Goal: Information Seeking & Learning: Learn about a topic

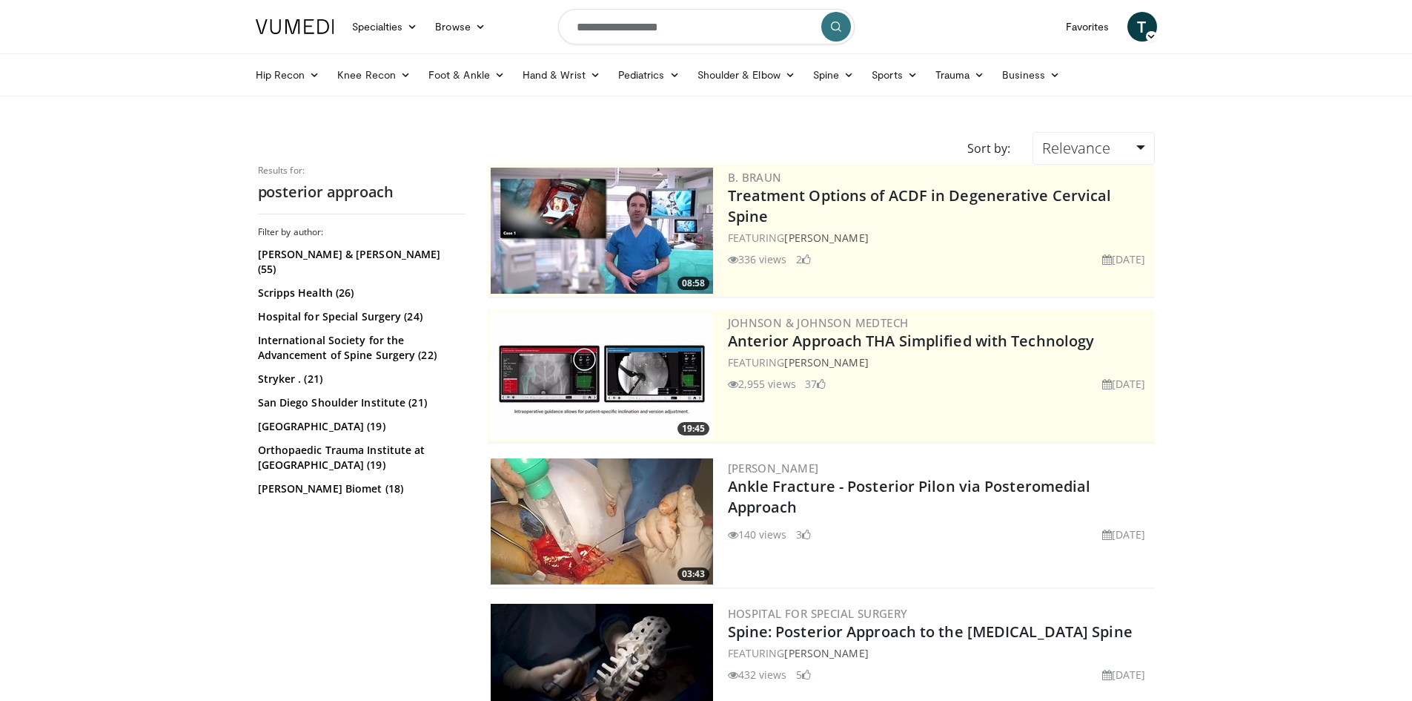
scroll to position [3040, 0]
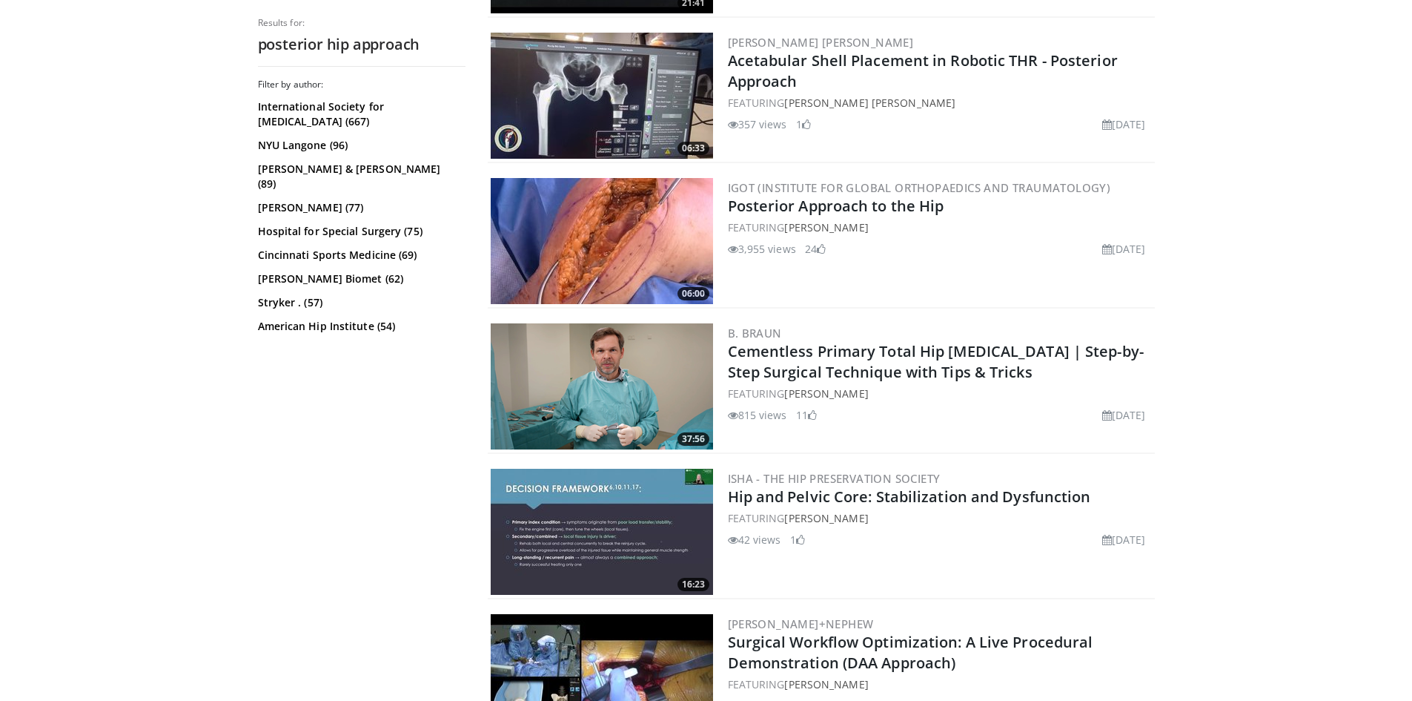
scroll to position [1705, 0]
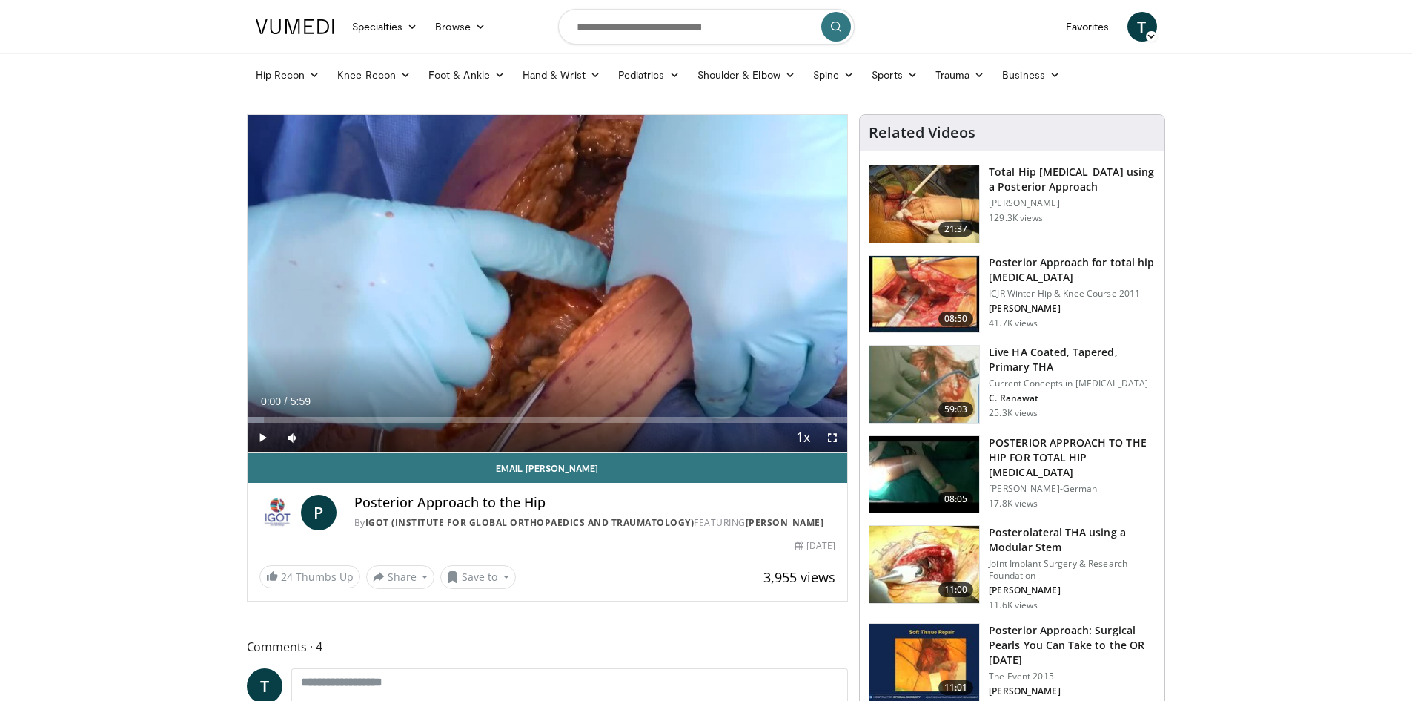
click at [555, 292] on div "10 seconds Tap to unmute" at bounding box center [548, 283] width 601 height 337
click at [265, 417] on div "Loaded : 2.79% 0:02 0:11" at bounding box center [548, 420] width 601 height 6
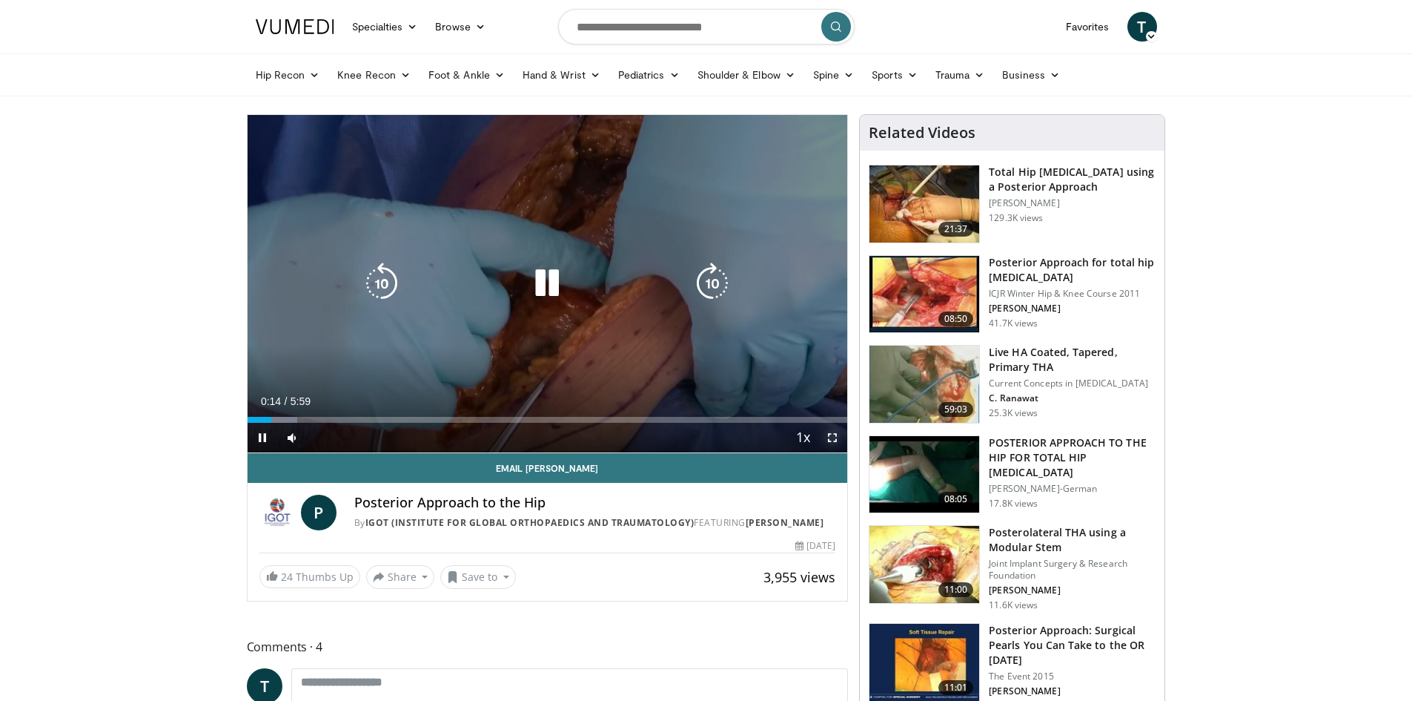
drag, startPoint x: 831, startPoint y: 437, endPoint x: 831, endPoint y: 502, distance: 64.5
click at [831, 437] on span "Video Player" at bounding box center [833, 438] width 30 height 30
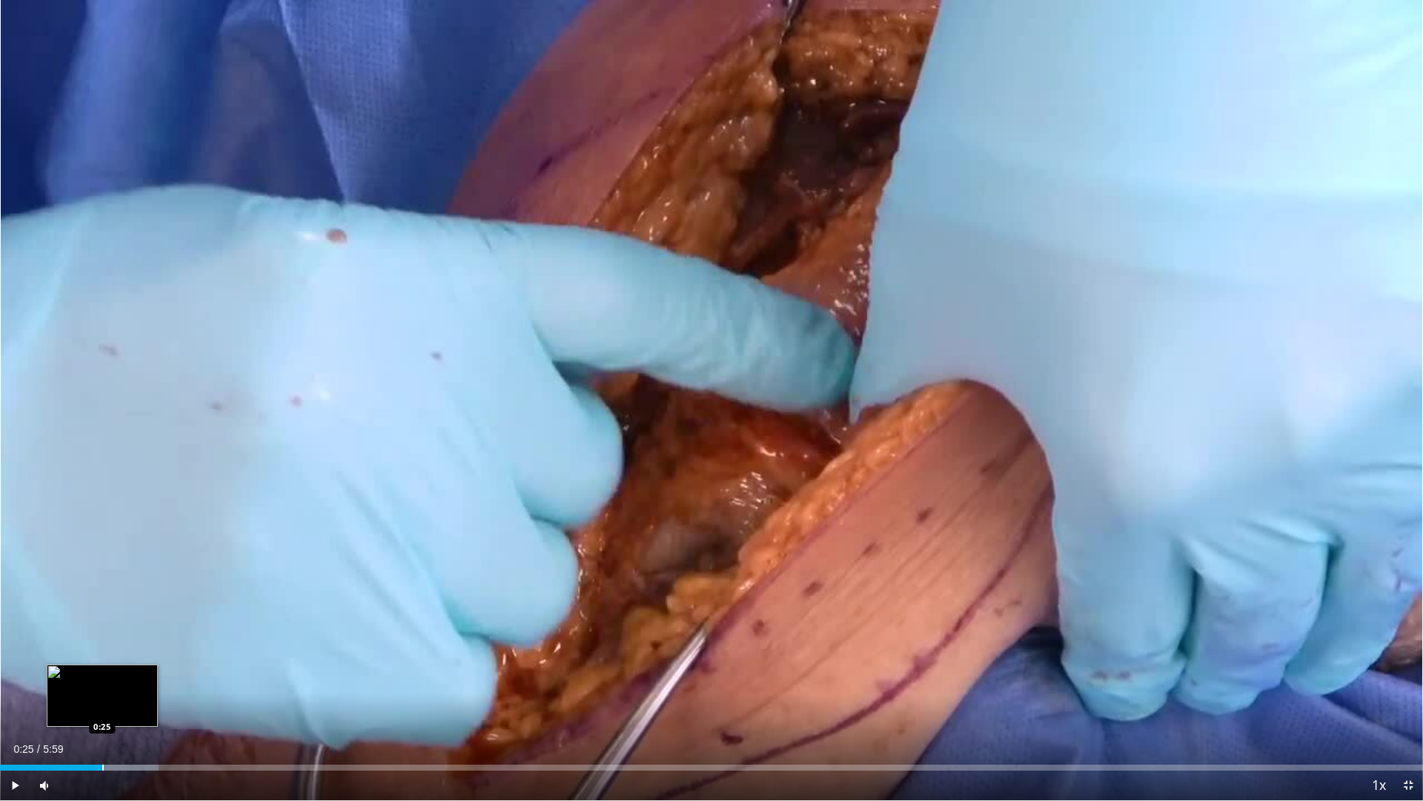
click at [102, 700] on div "Progress Bar" at bounding box center [102, 767] width 1 height 6
click at [122, 700] on div "Progress Bar" at bounding box center [121, 767] width 1 height 6
click at [138, 700] on div "Progress Bar" at bounding box center [138, 767] width 1 height 6
click at [150, 700] on div "Progress Bar" at bounding box center [150, 767] width 1 height 6
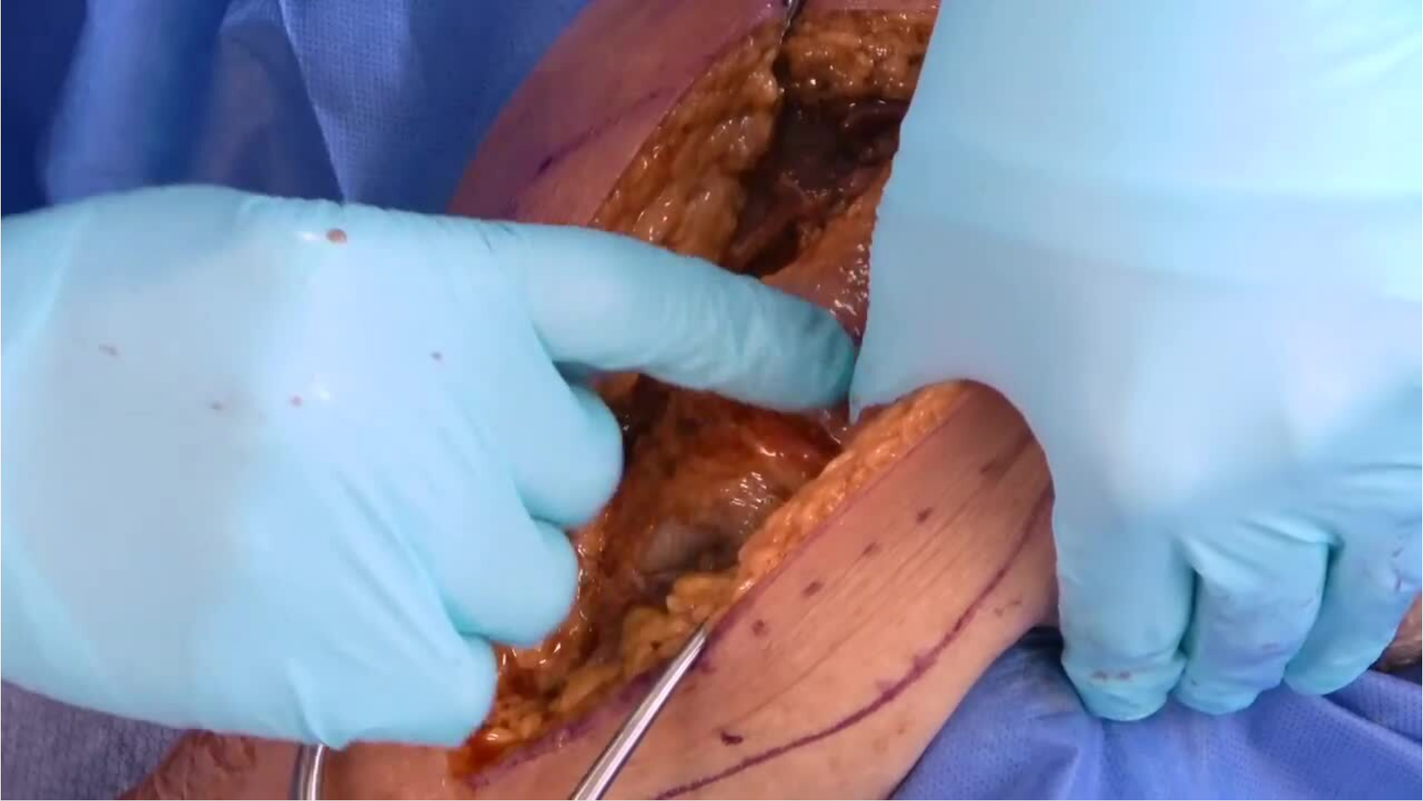
click at [355, 700] on video-js "**********" at bounding box center [711, 400] width 1423 height 801
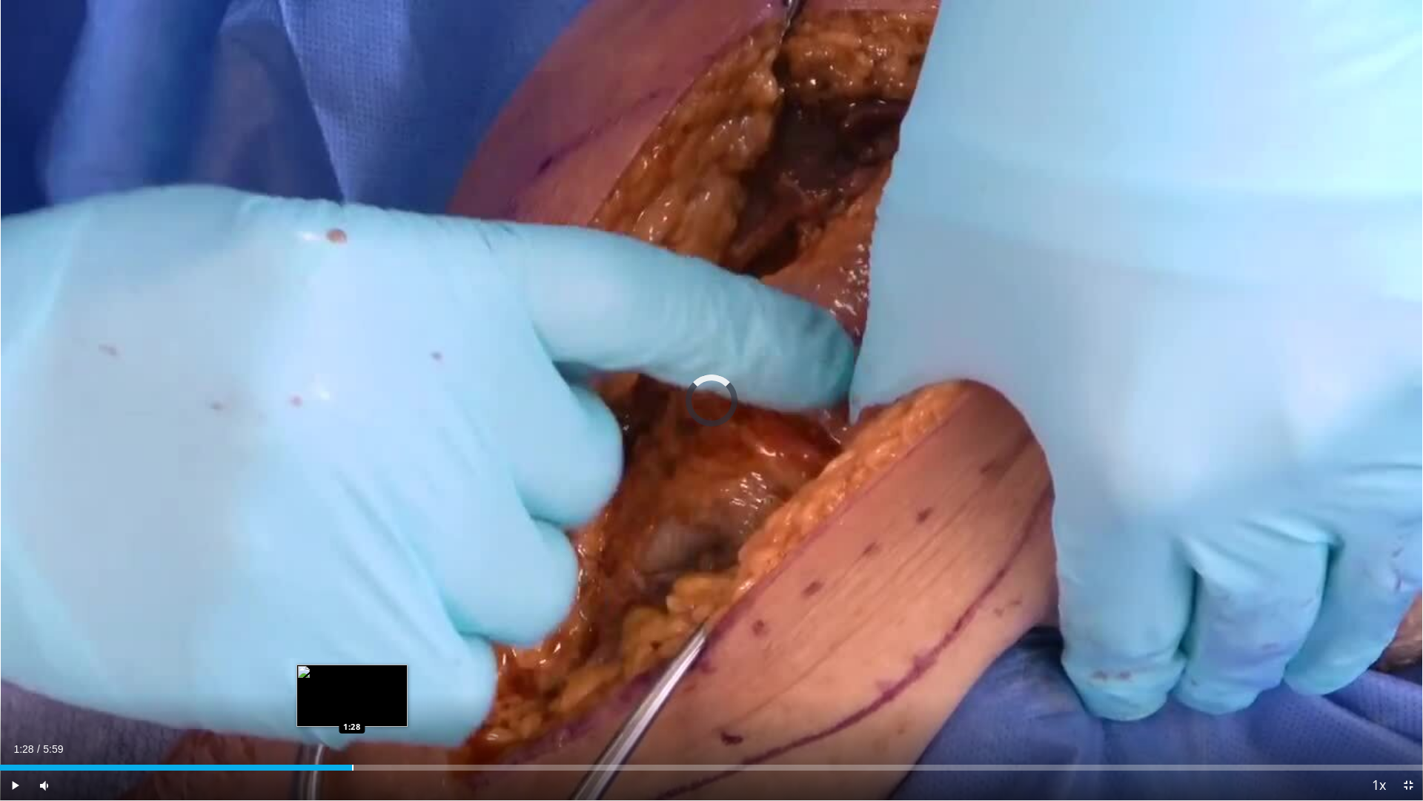
click at [352, 700] on div "Progress Bar" at bounding box center [352, 767] width 1 height 6
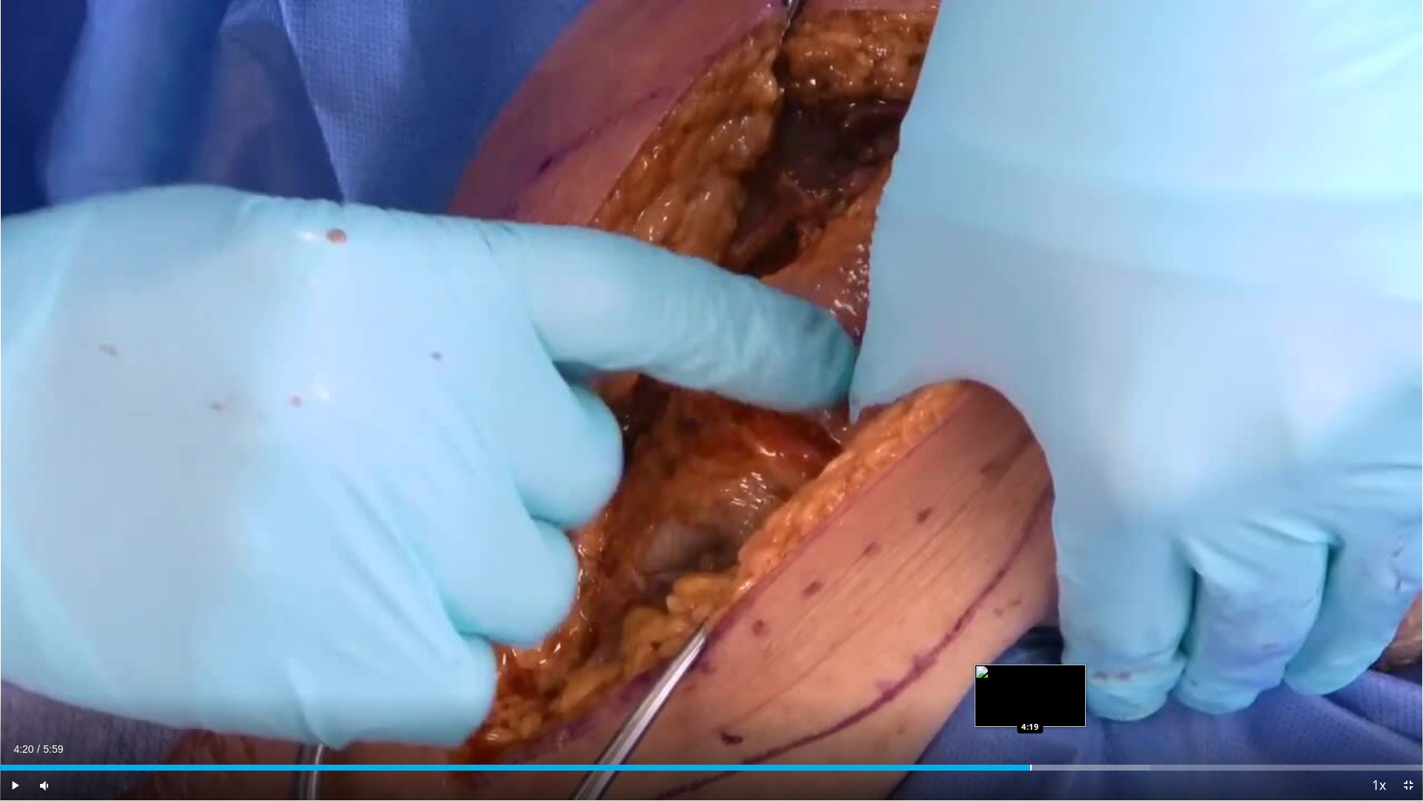
click at [1032, 700] on div "Loaded : 80.84% 4:20 4:19" at bounding box center [711, 763] width 1423 height 14
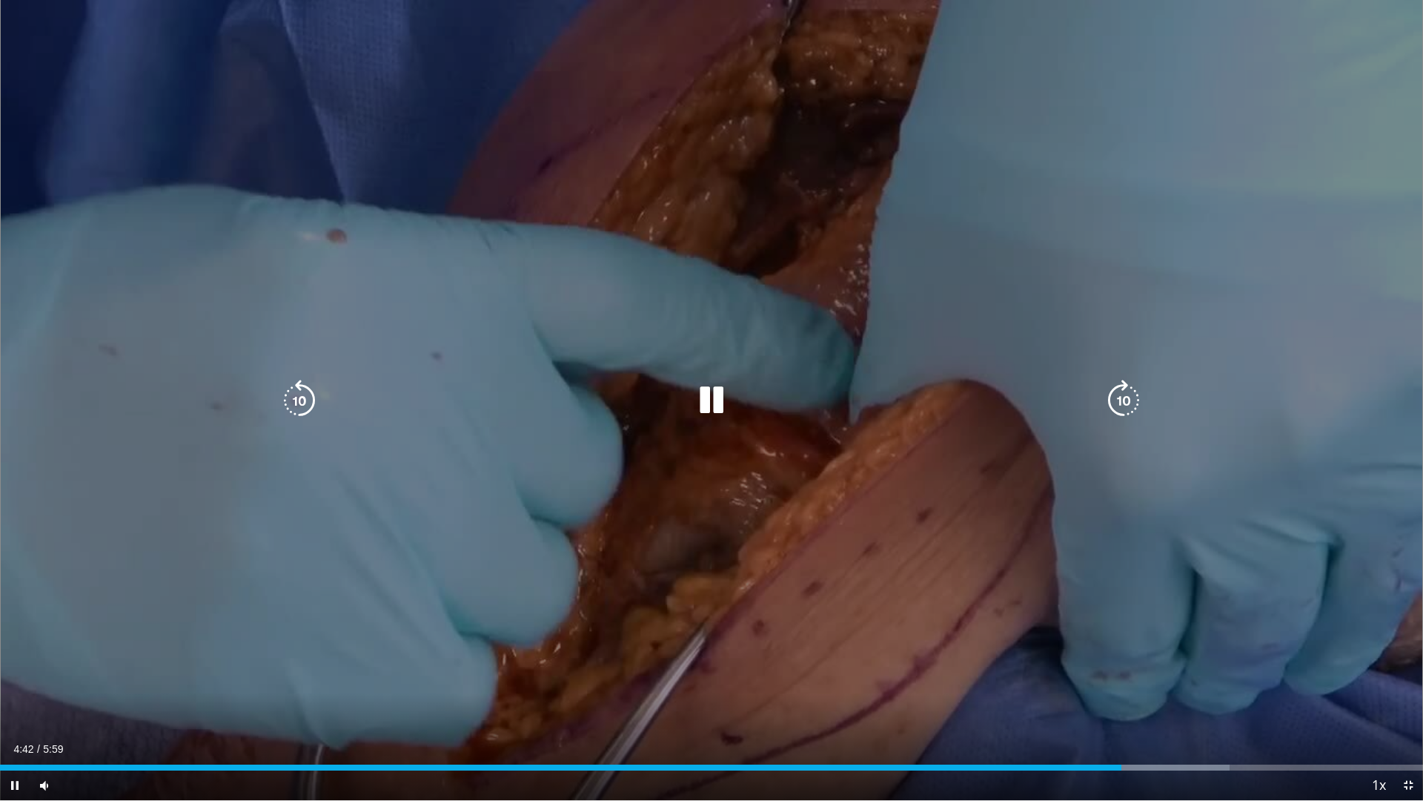
click at [710, 400] on icon "Video Player" at bounding box center [712, 401] width 42 height 42
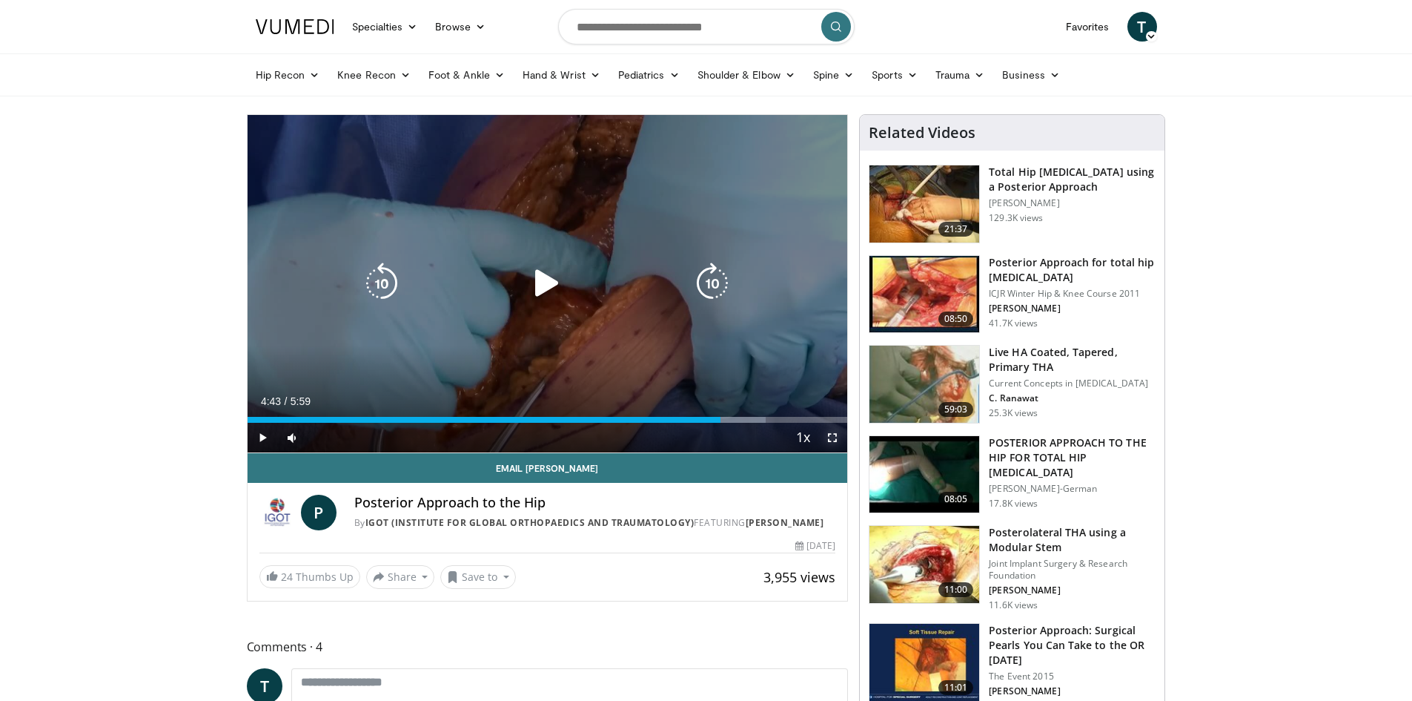
drag, startPoint x: 833, startPoint y: 431, endPoint x: 833, endPoint y: 496, distance: 65.2
click at [833, 431] on span "Video Player" at bounding box center [833, 438] width 30 height 30
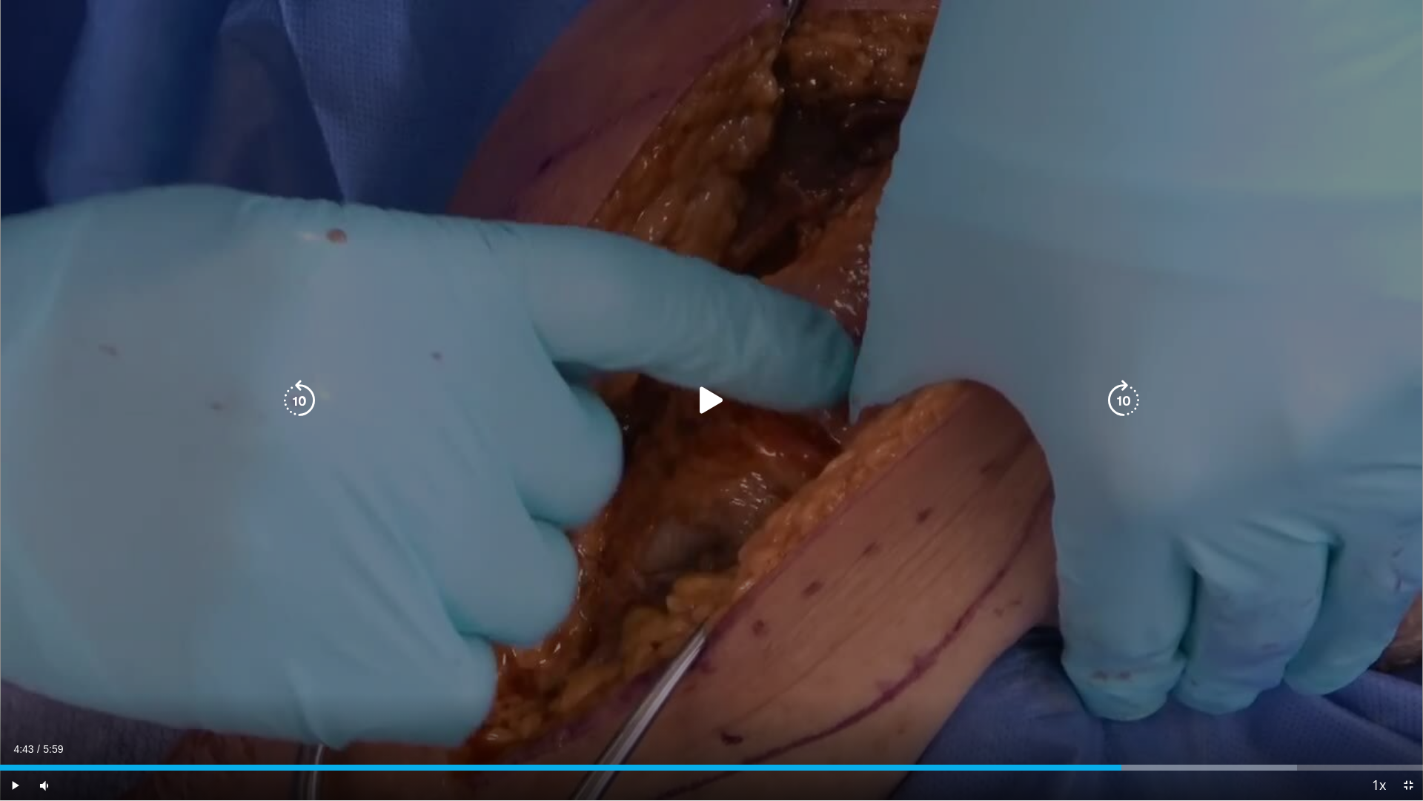
click at [704, 406] on icon "Video Player" at bounding box center [712, 401] width 42 height 42
click at [718, 403] on icon "Video Player" at bounding box center [712, 401] width 42 height 42
click at [712, 402] on div "10 seconds Tap to unmute" at bounding box center [711, 400] width 1423 height 800
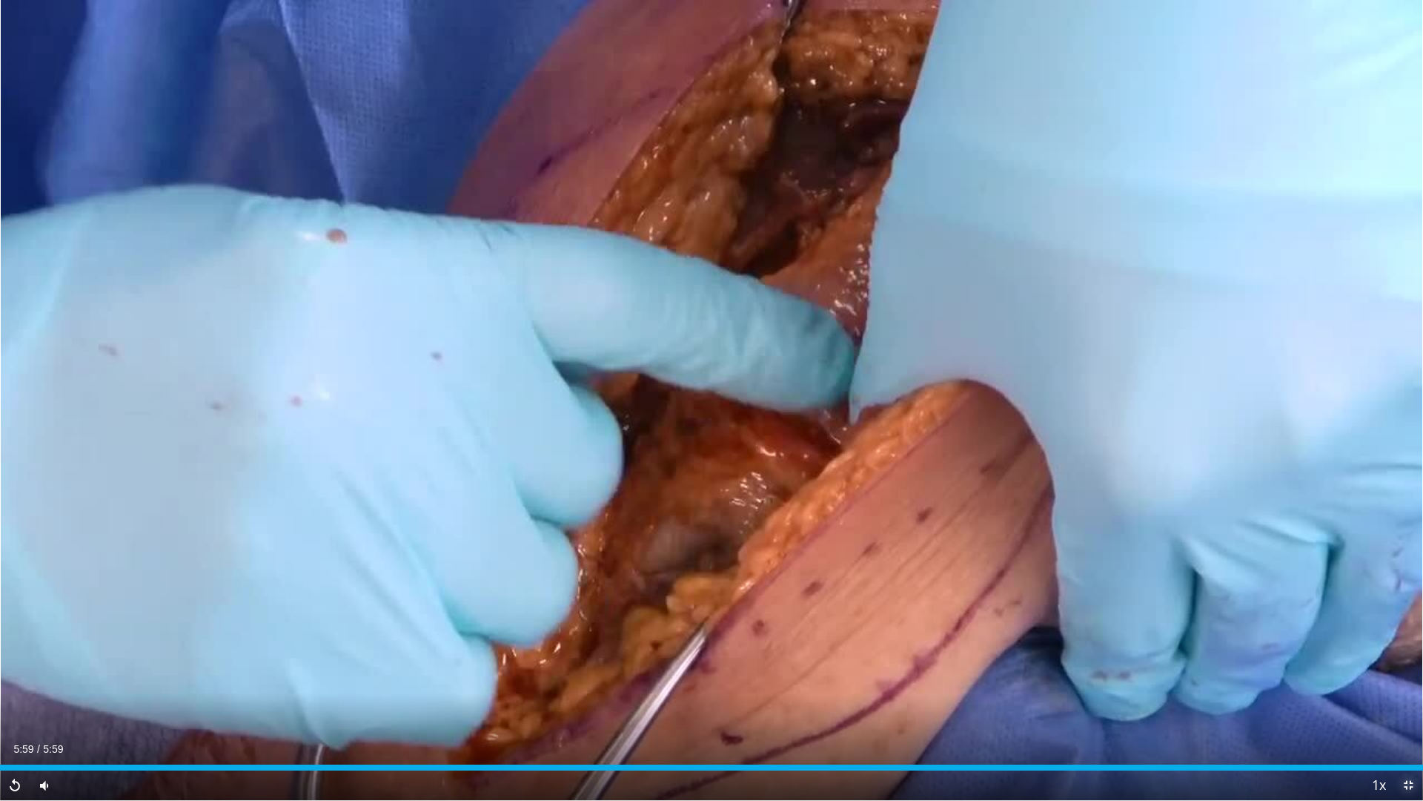
click at [1412, 700] on span "Video Player" at bounding box center [1409, 785] width 30 height 30
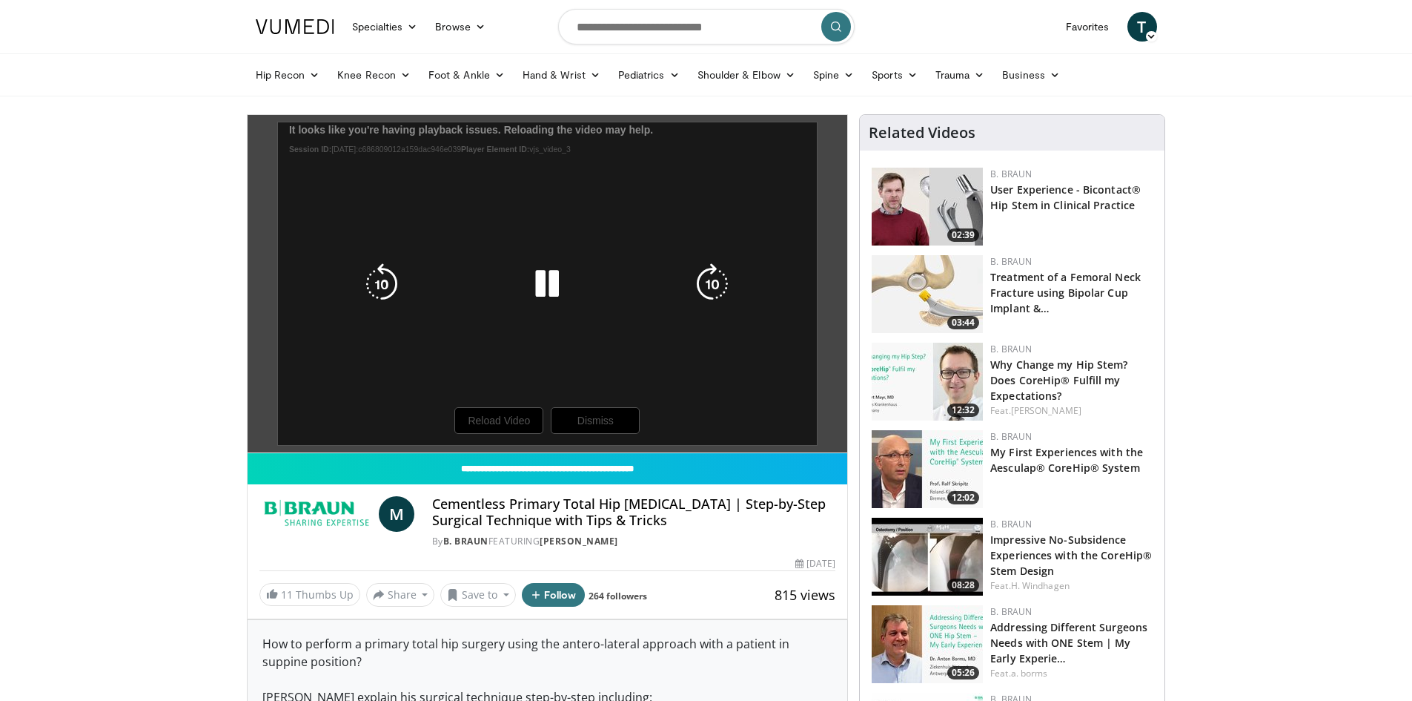
click at [552, 286] on icon "Video Player" at bounding box center [547, 284] width 42 height 42
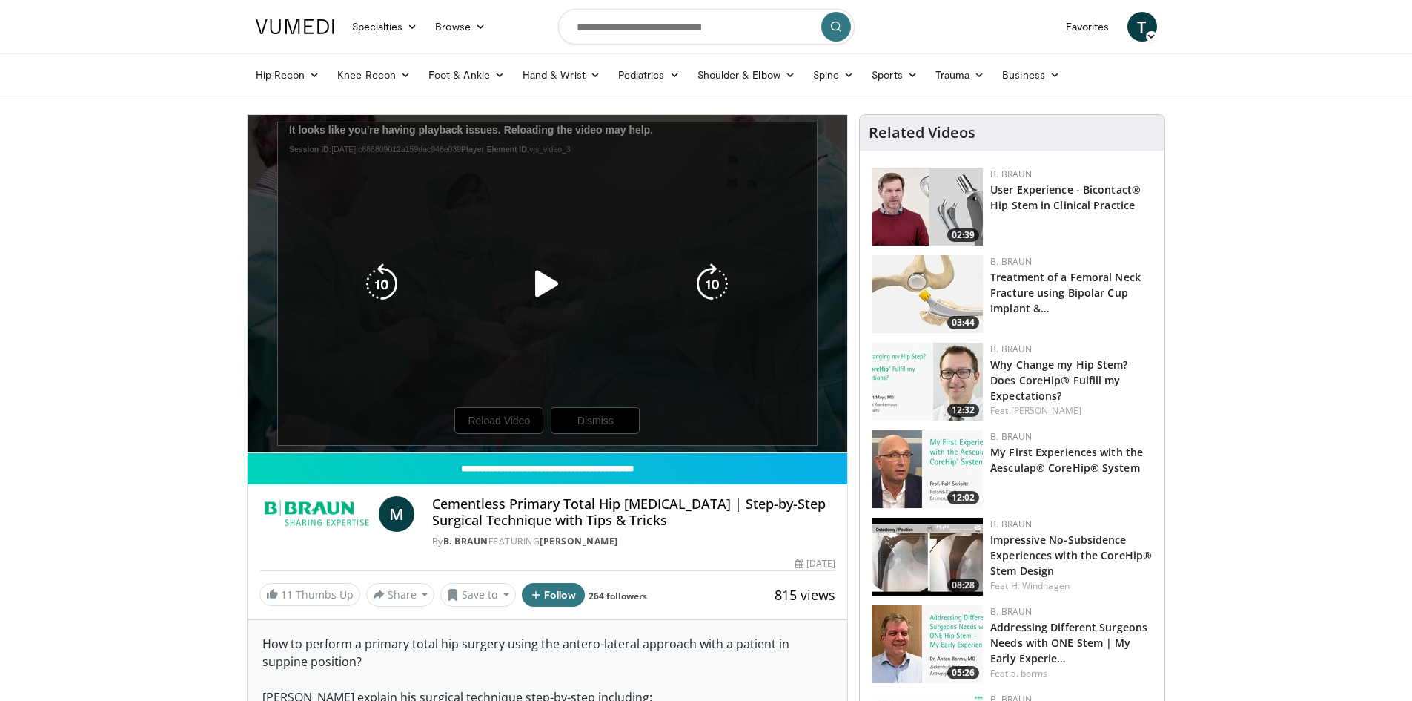
click at [552, 286] on icon "Video Player" at bounding box center [547, 284] width 42 height 42
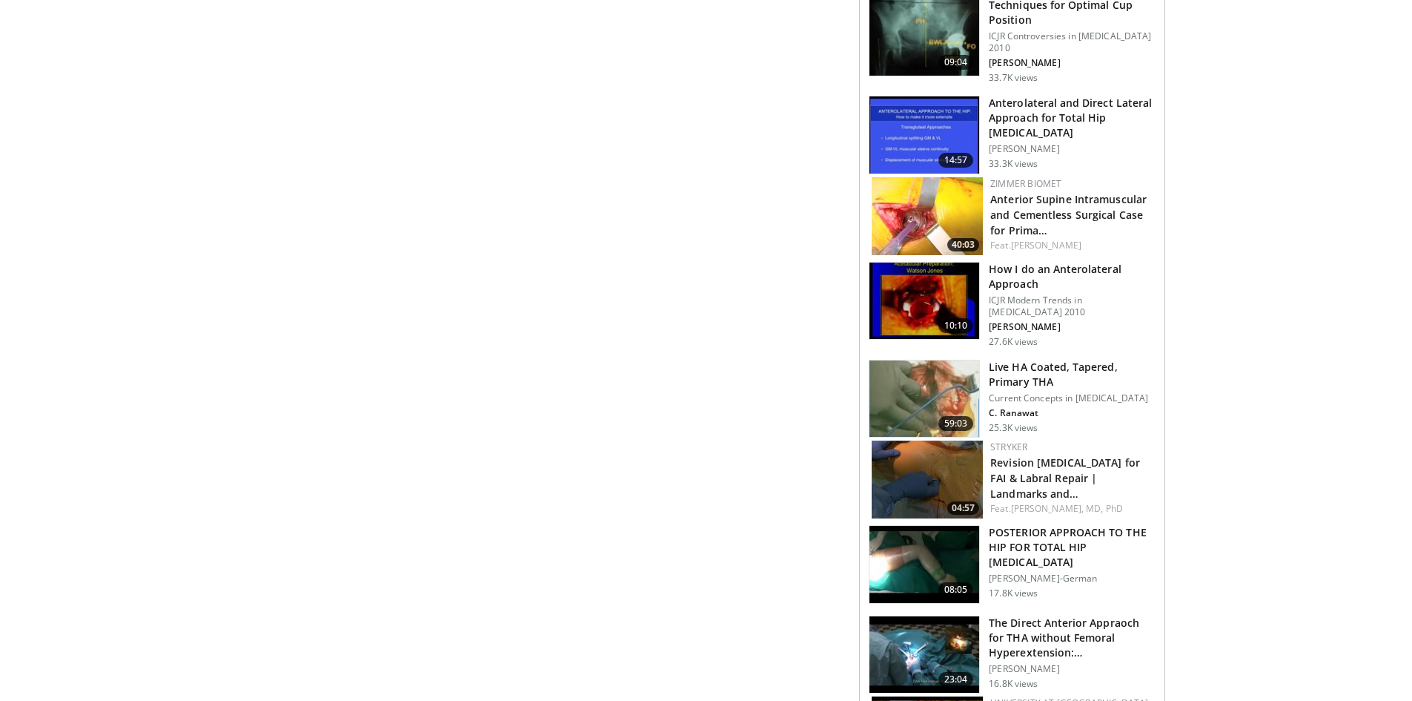
scroll to position [964, 0]
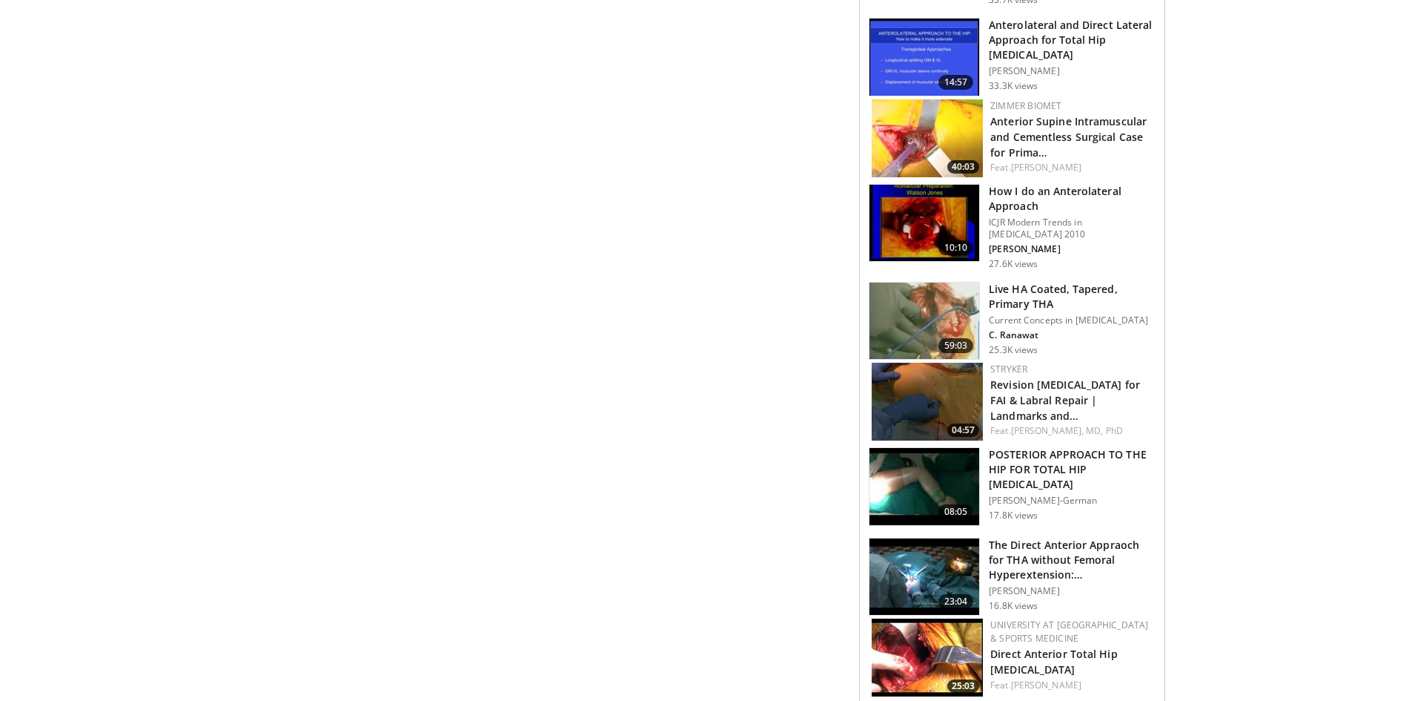
click at [922, 472] on img at bounding box center [925, 486] width 110 height 77
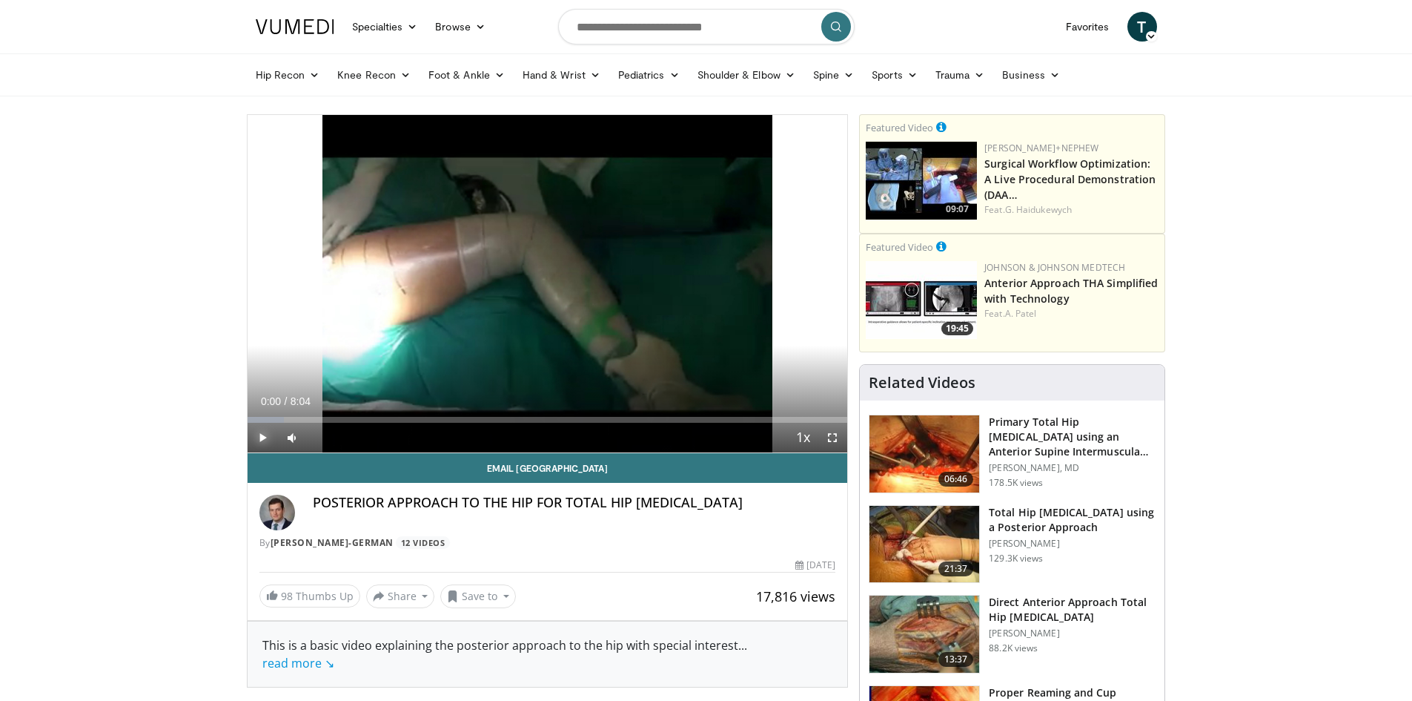
click at [259, 436] on span "Video Player" at bounding box center [263, 438] width 30 height 30
click at [310, 414] on div "Loaded : 6.20% 0:00 0:50" at bounding box center [548, 416] width 601 height 14
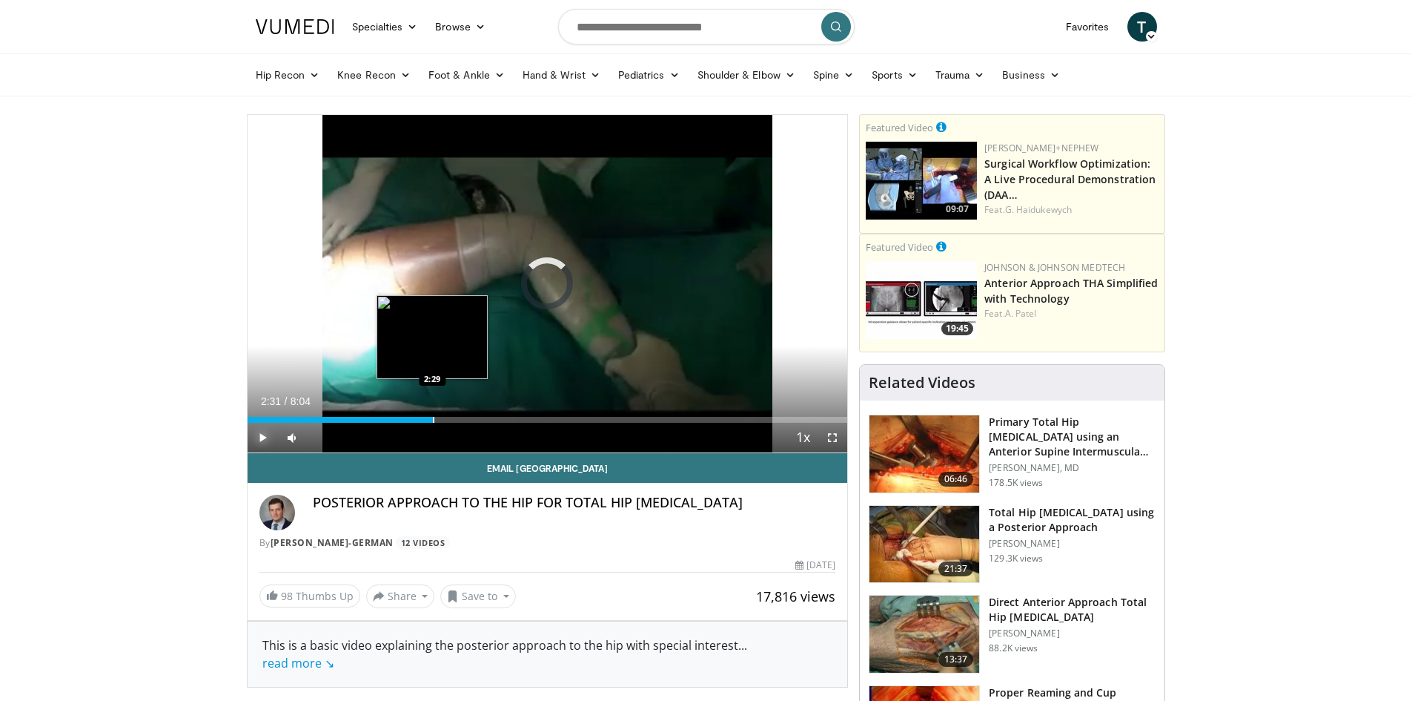
click at [434, 417] on div "Loaded : 12.27% 2:31 2:29" at bounding box center [548, 420] width 601 height 6
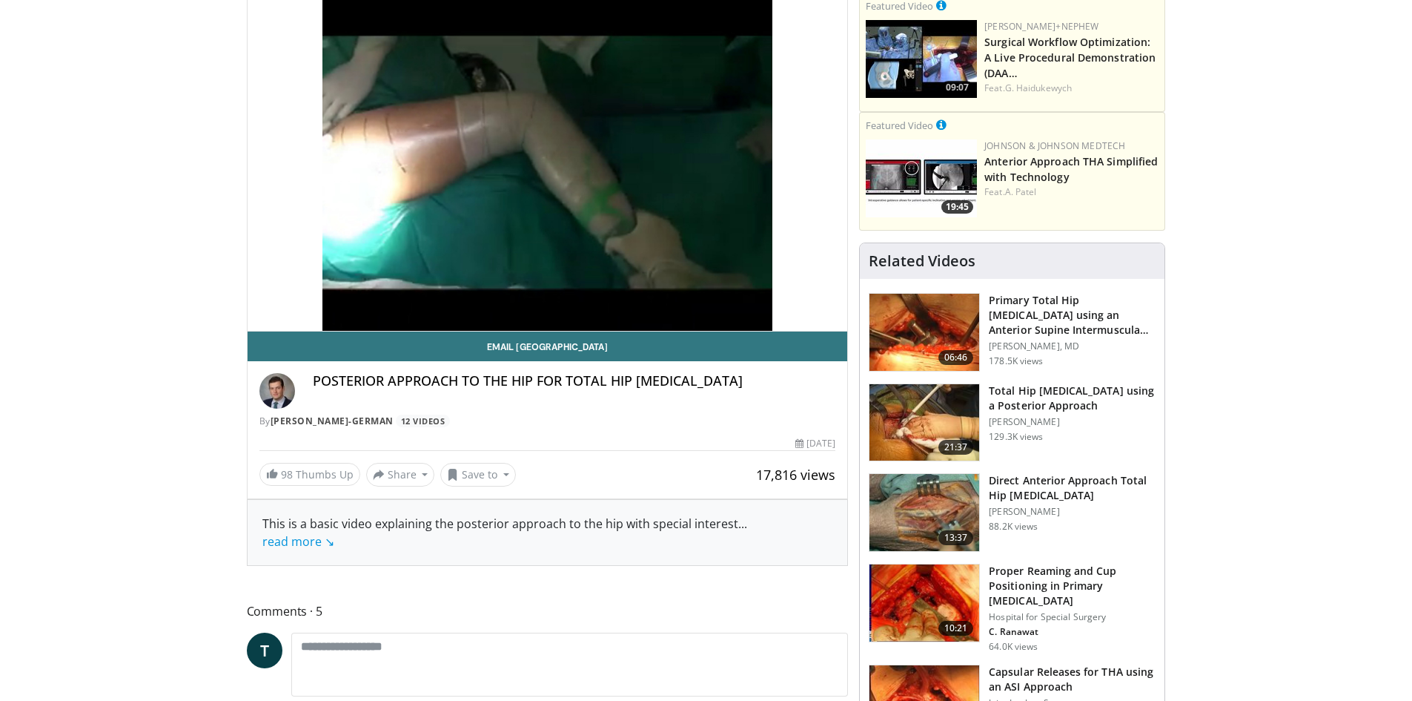
scroll to position [74, 0]
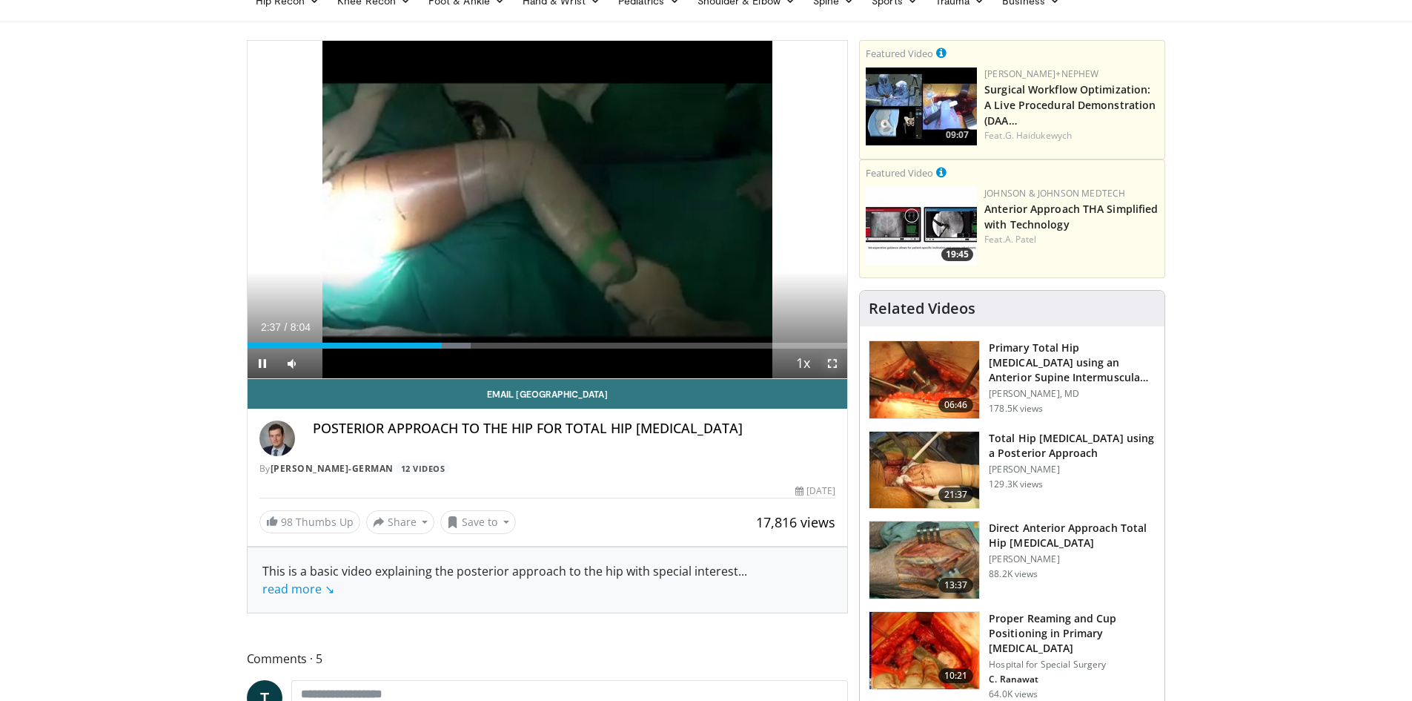
click at [830, 358] on span "Video Player" at bounding box center [833, 363] width 30 height 30
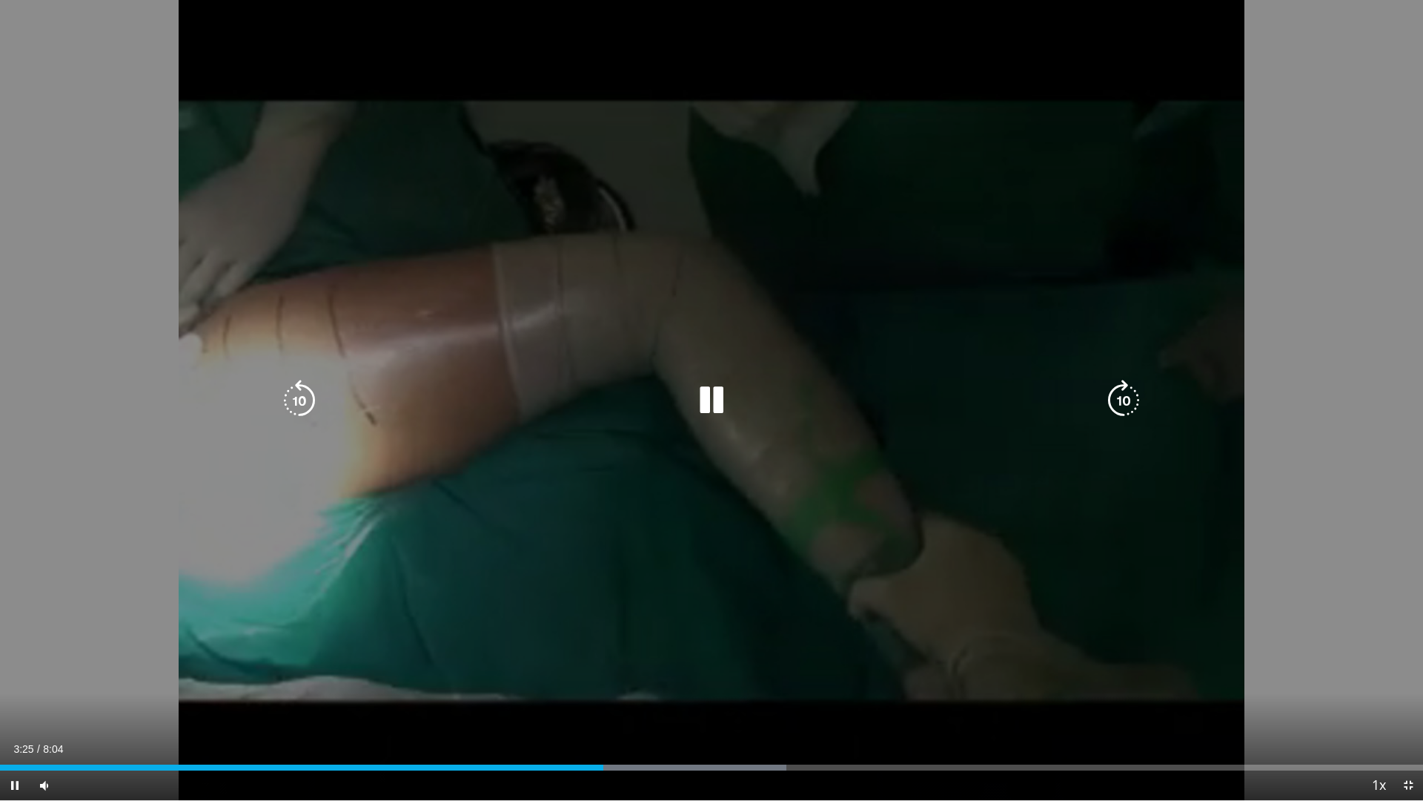
click at [724, 400] on icon "Video Player" at bounding box center [712, 401] width 42 height 42
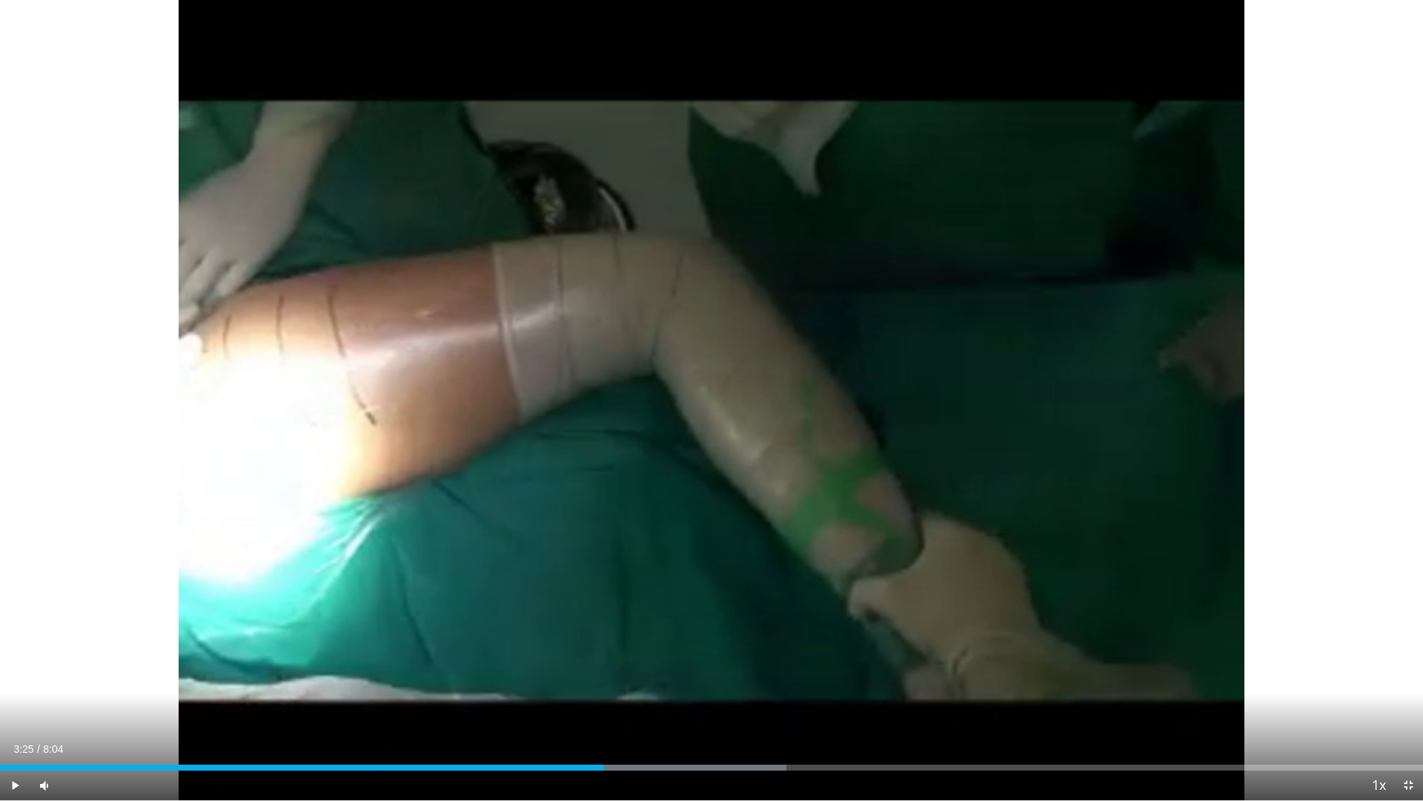
click at [724, 400] on div "10 seconds Tap to unmute" at bounding box center [711, 400] width 1423 height 800
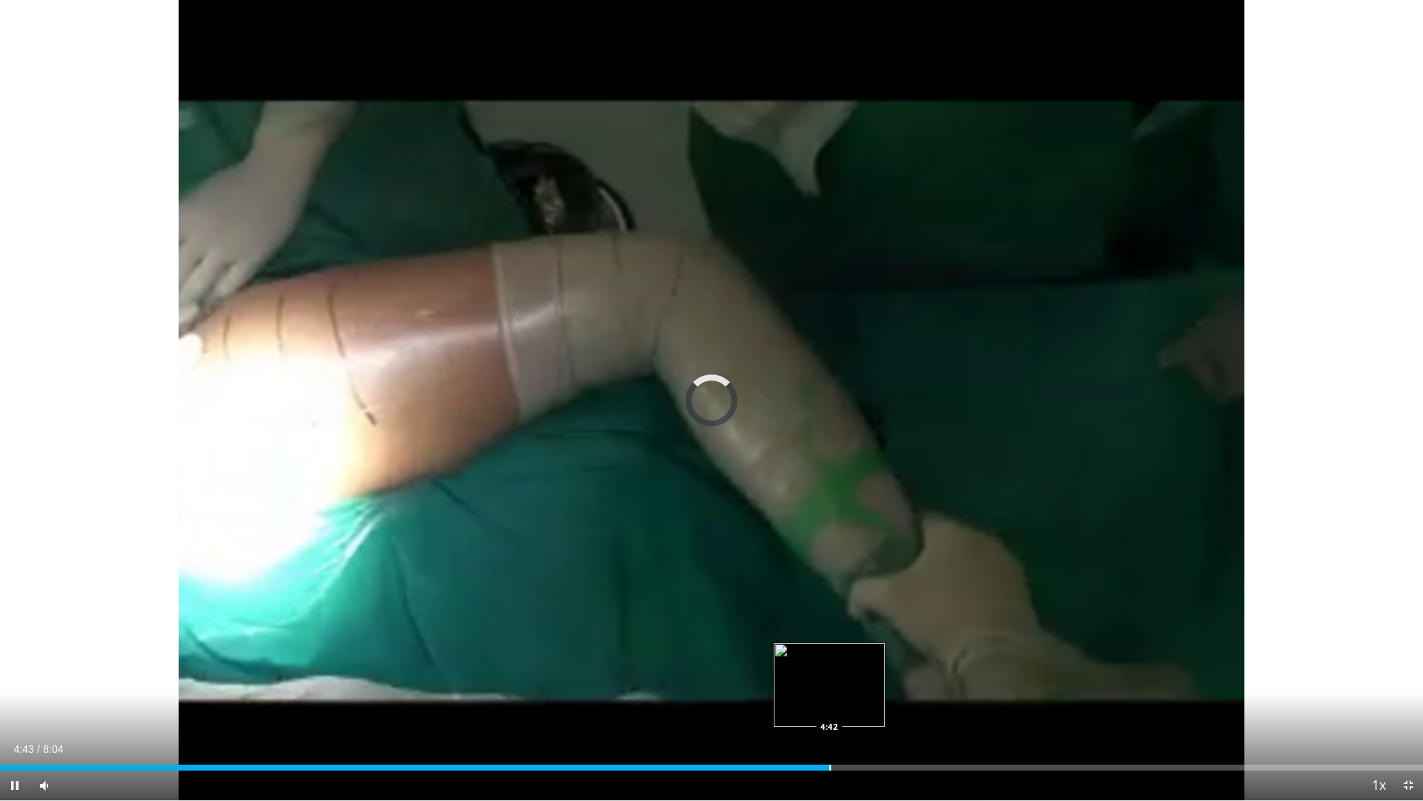
click at [829, 700] on div "4:43" at bounding box center [416, 767] width 832 height 6
click at [824, 700] on div "Progress Bar" at bounding box center [824, 767] width 1 height 6
click at [1409, 700] on span "Video Player" at bounding box center [1409, 785] width 30 height 30
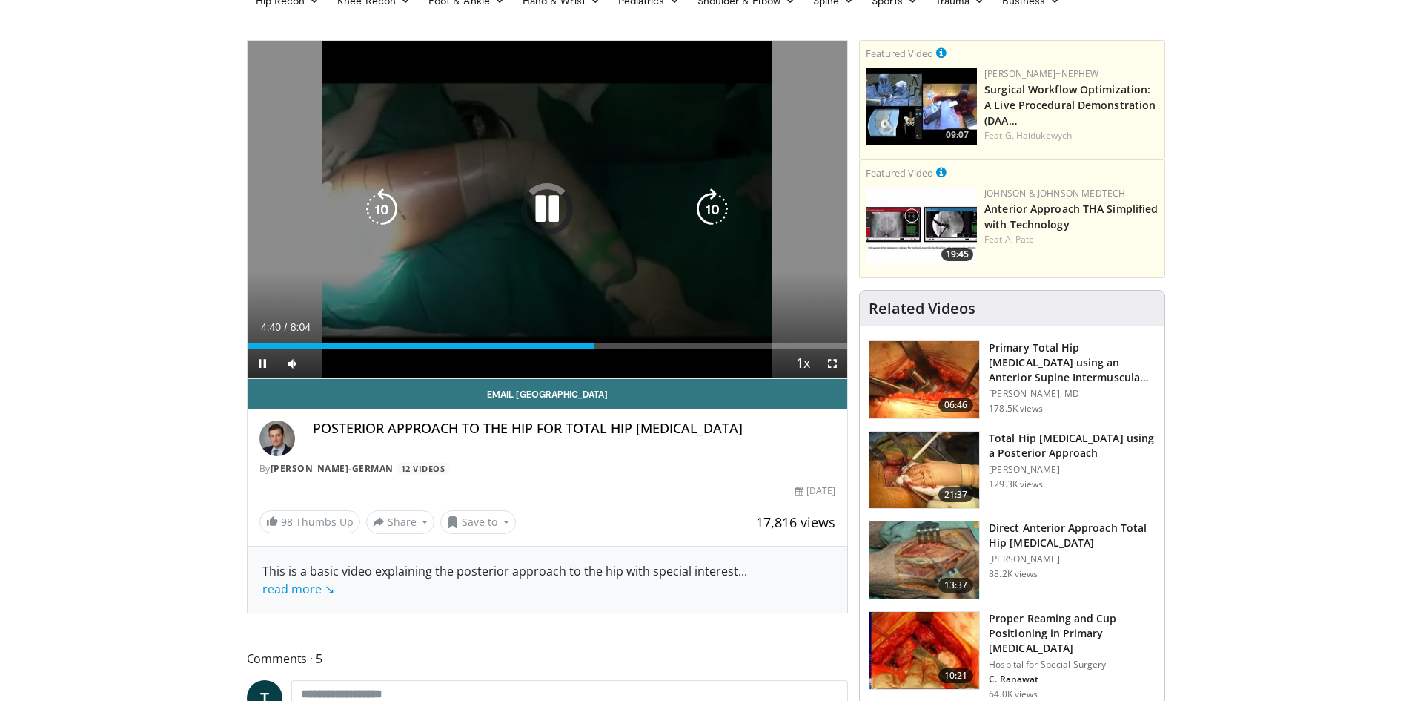
click at [542, 205] on icon "Video Player" at bounding box center [547, 209] width 42 height 42
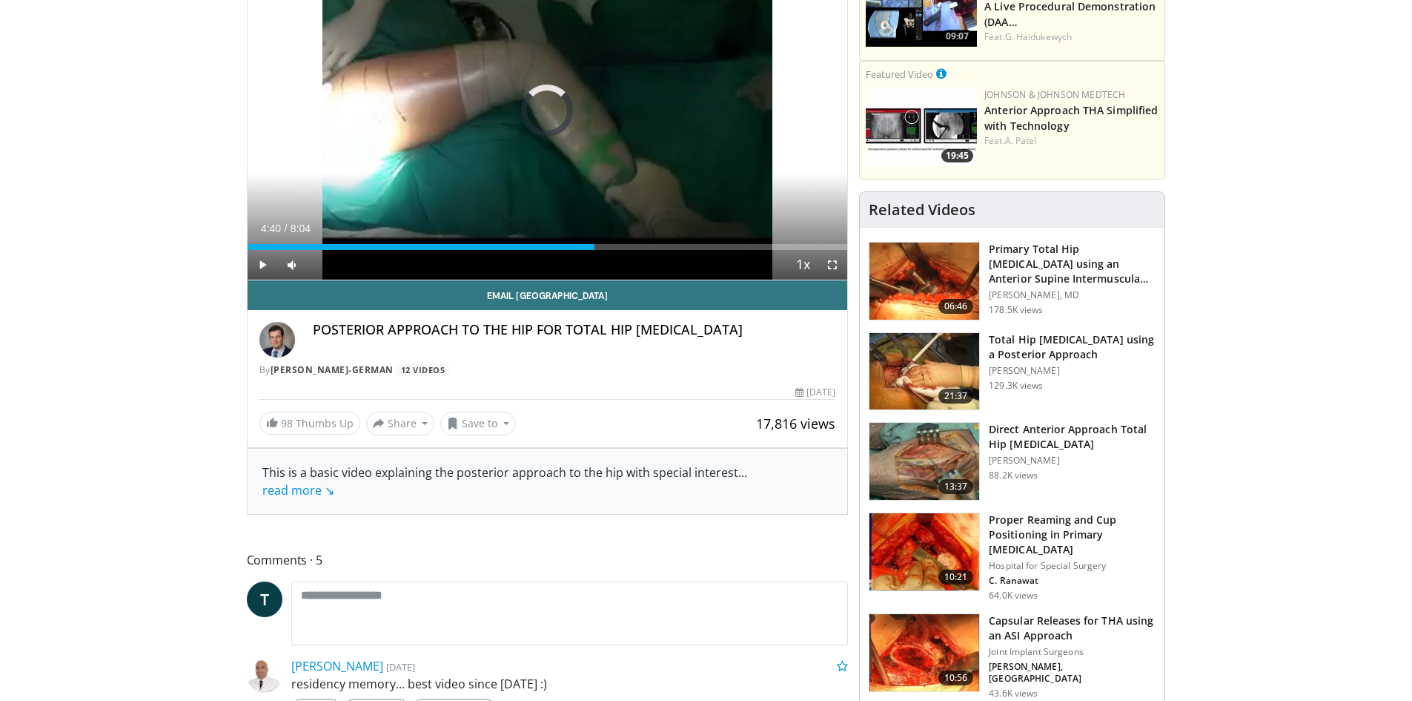
scroll to position [36, 0]
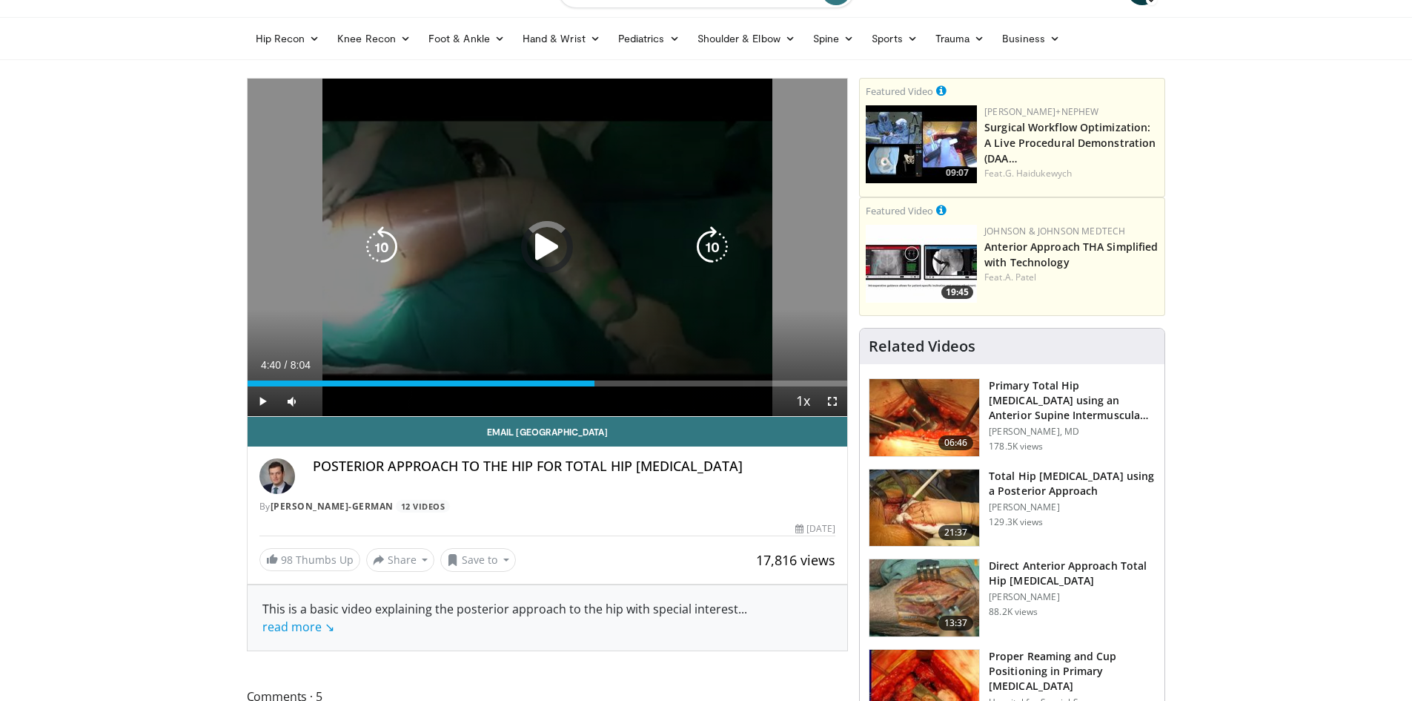
click at [552, 246] on icon "Video Player" at bounding box center [547, 247] width 42 height 42
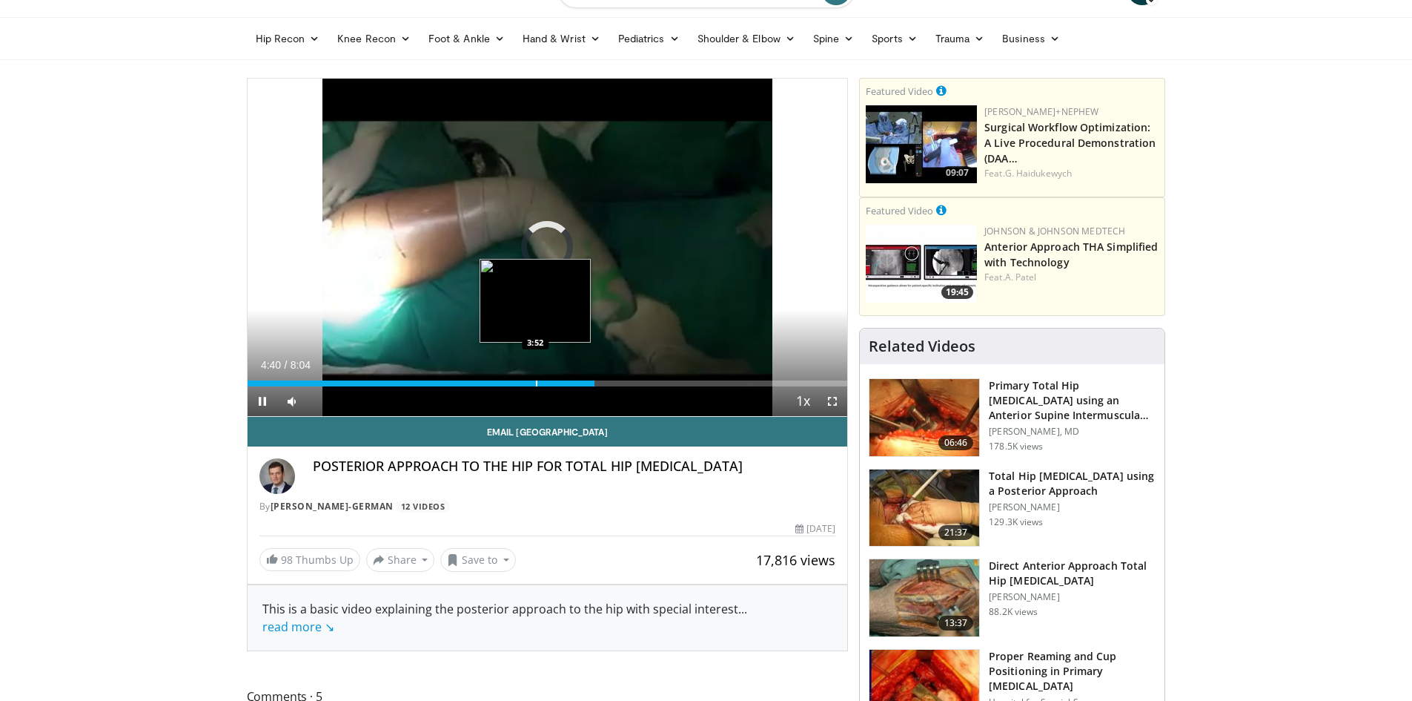
click at [536, 383] on div "Progress Bar" at bounding box center [536, 383] width 1 height 6
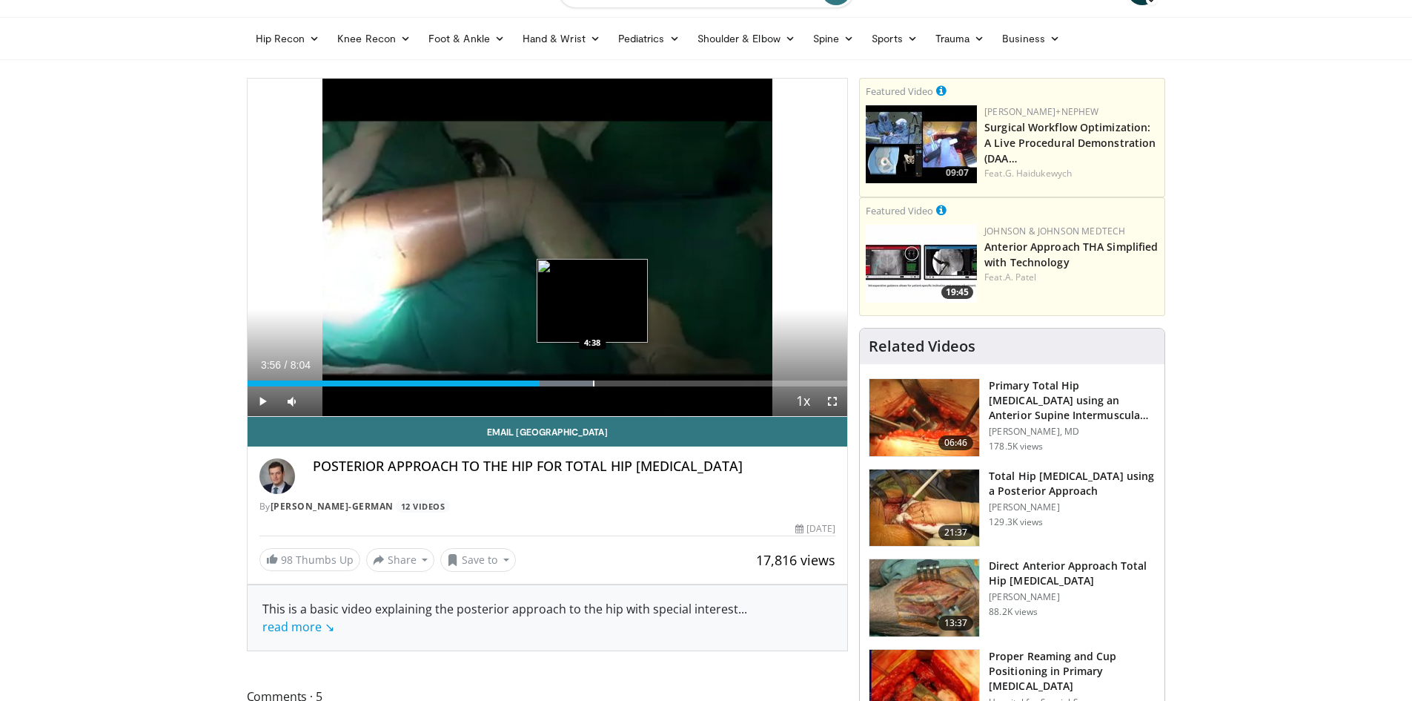
click at [593, 386] on div "Progress Bar" at bounding box center [593, 383] width 1 height 6
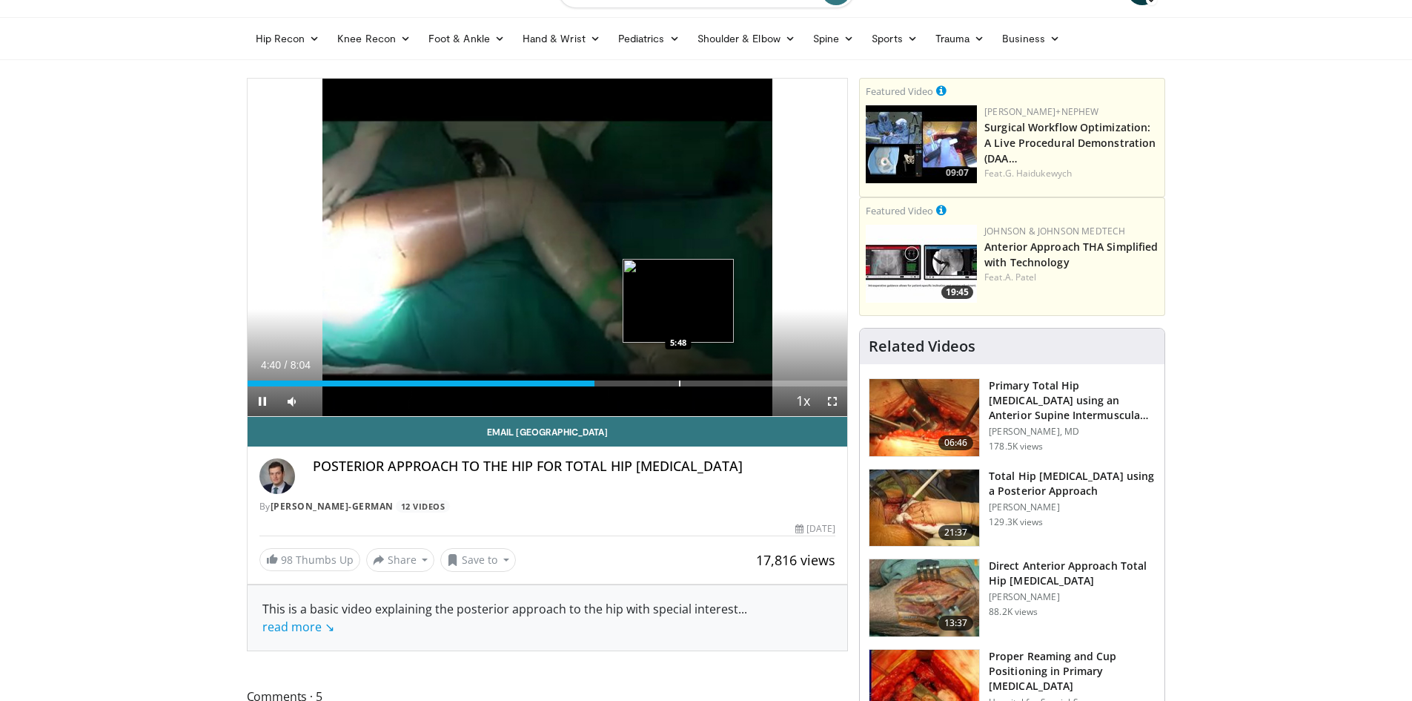
click at [678, 376] on div "Loaded : 57.86% 4:40 5:48" at bounding box center [548, 379] width 601 height 14
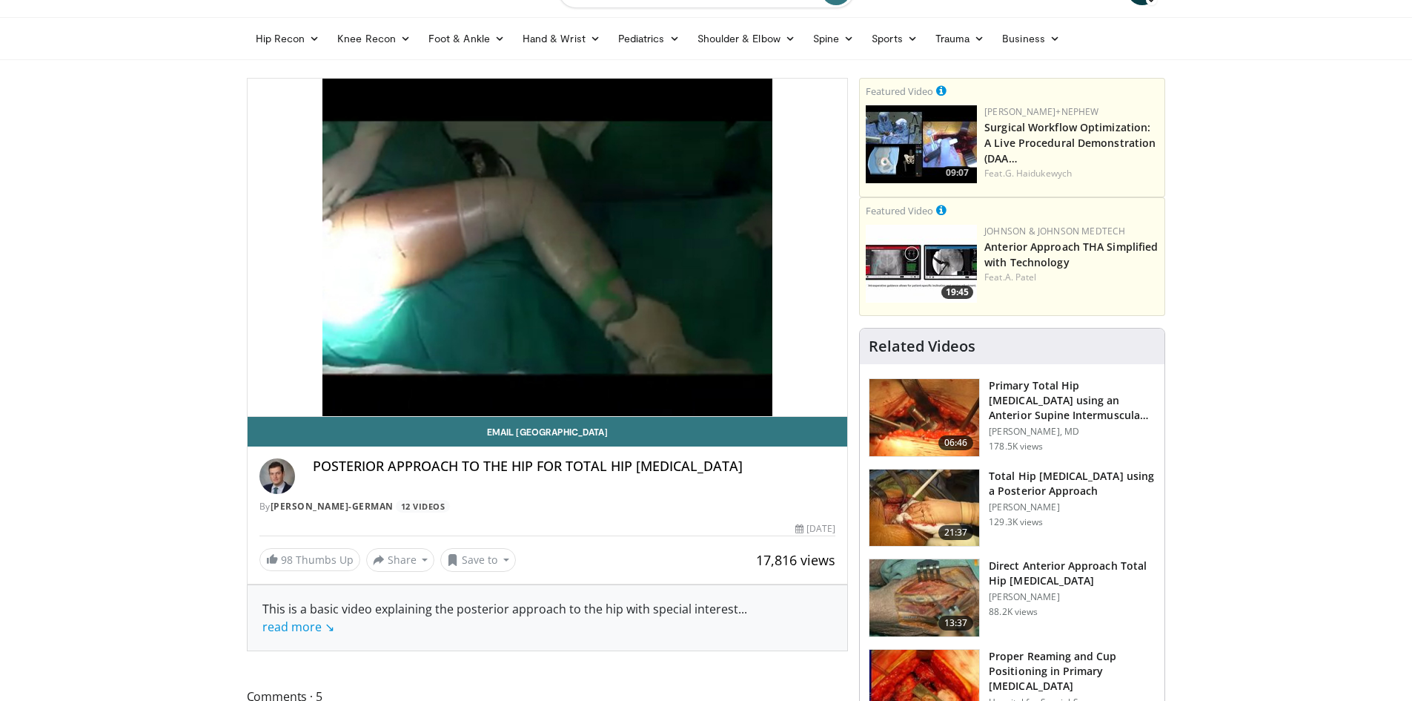
click at [943, 503] on img at bounding box center [925, 507] width 110 height 77
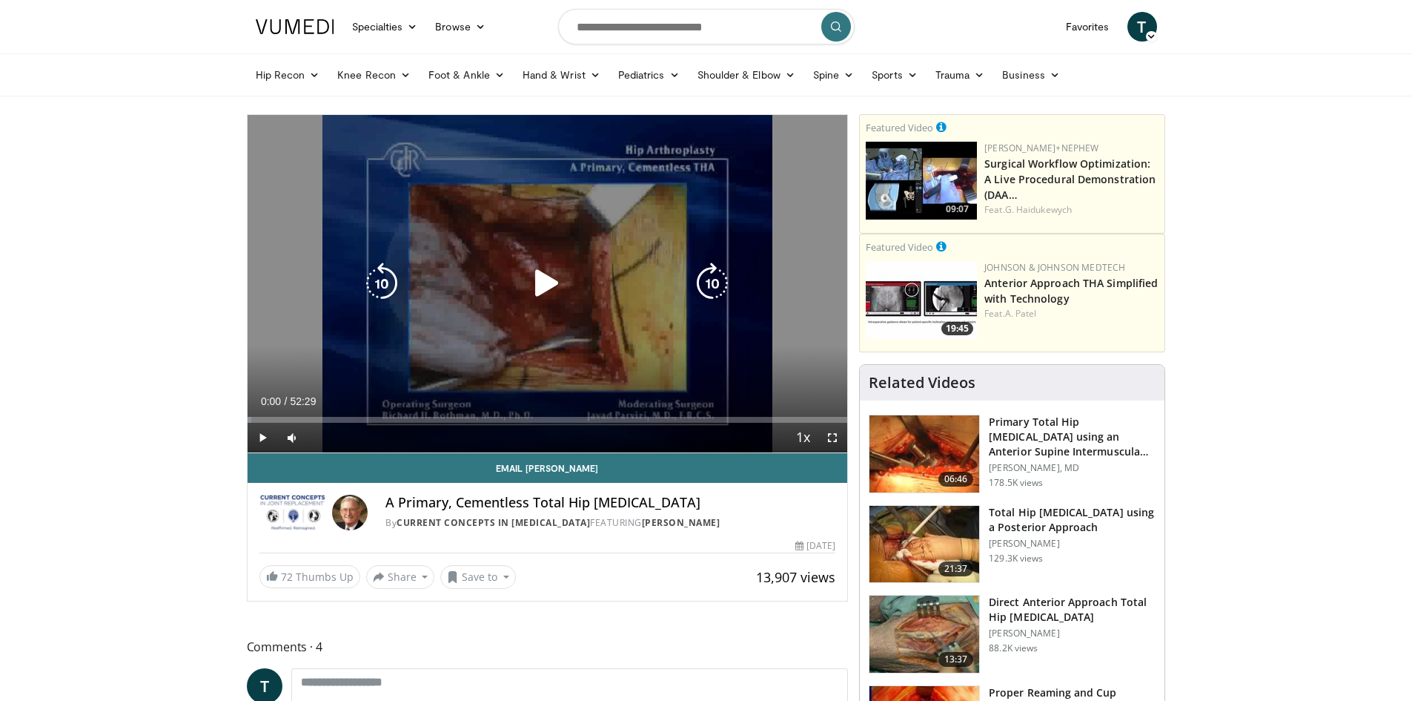
click at [546, 285] on icon "Video Player" at bounding box center [547, 283] width 42 height 42
click at [555, 282] on icon "Video Player" at bounding box center [547, 283] width 42 height 42
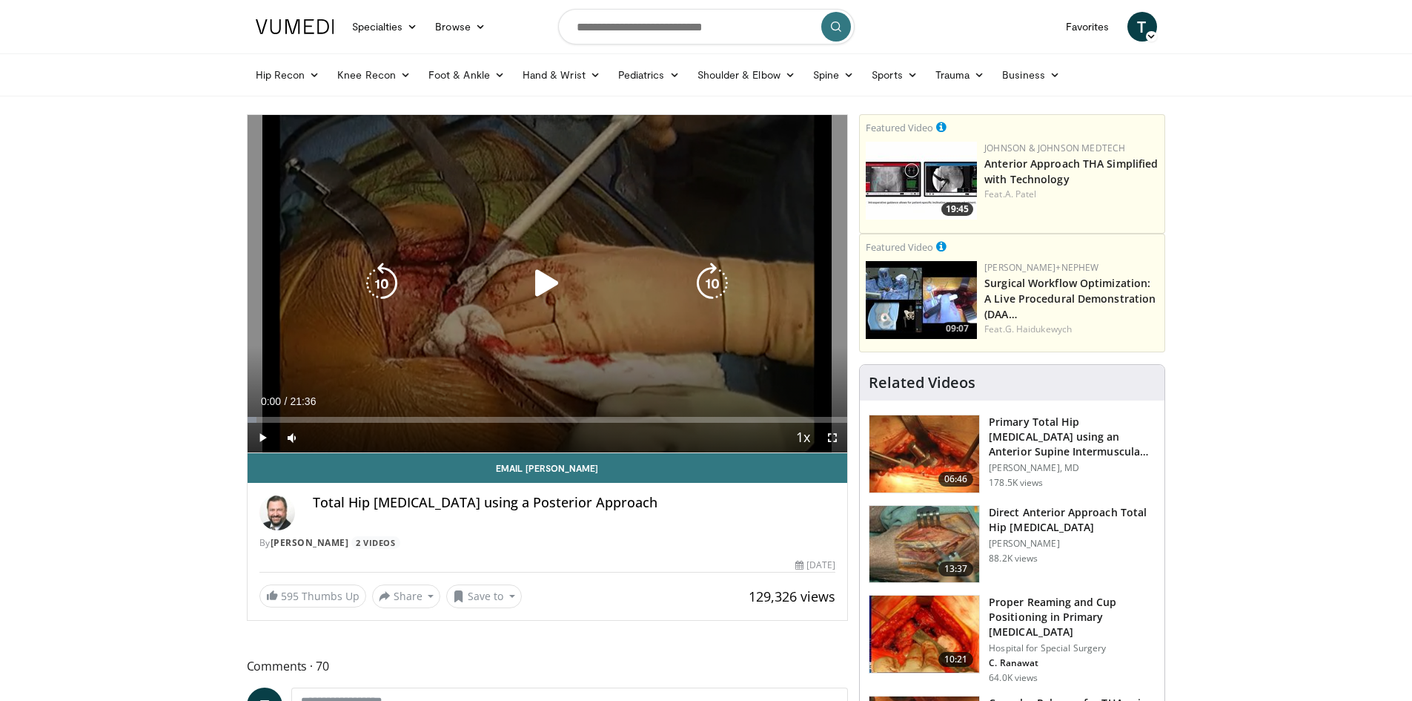
click at [540, 283] on icon "Video Player" at bounding box center [547, 283] width 42 height 42
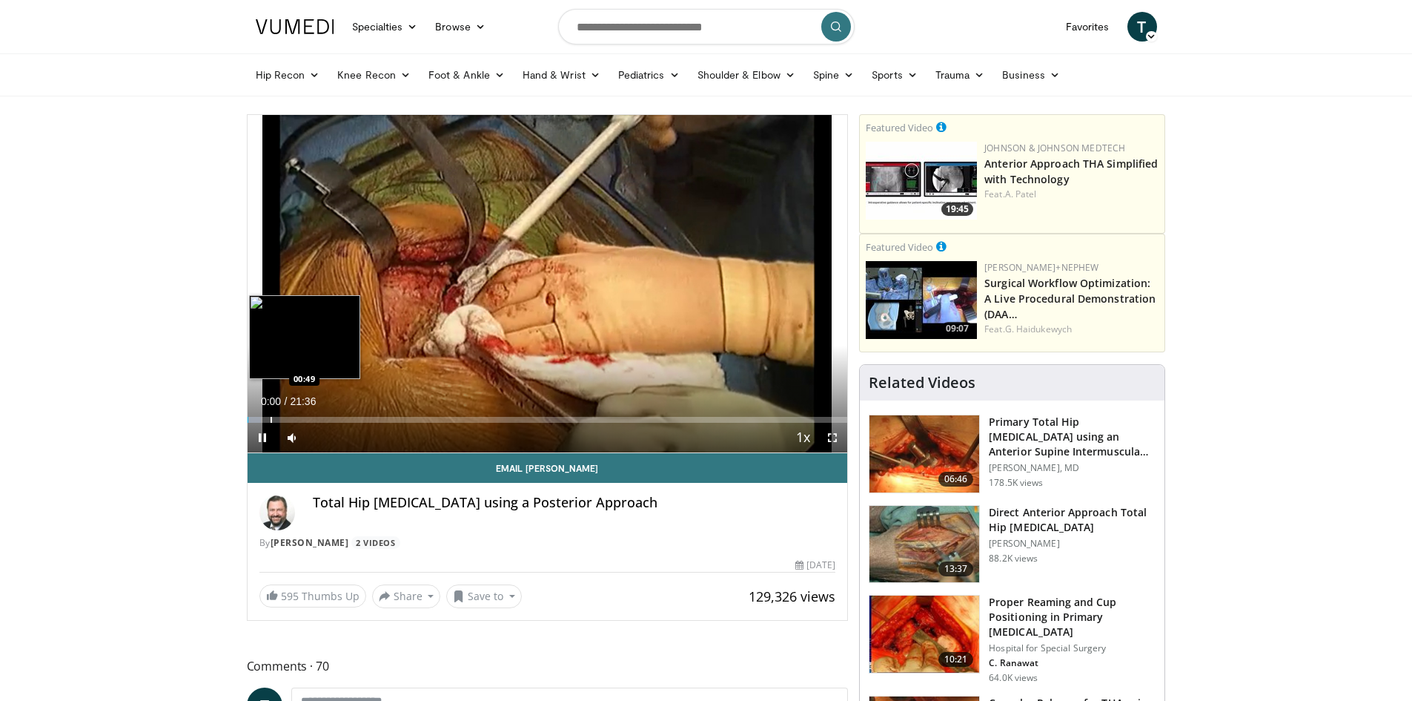
click at [269, 419] on div "Loaded : 2.31% 00:00 00:49" at bounding box center [548, 420] width 601 height 6
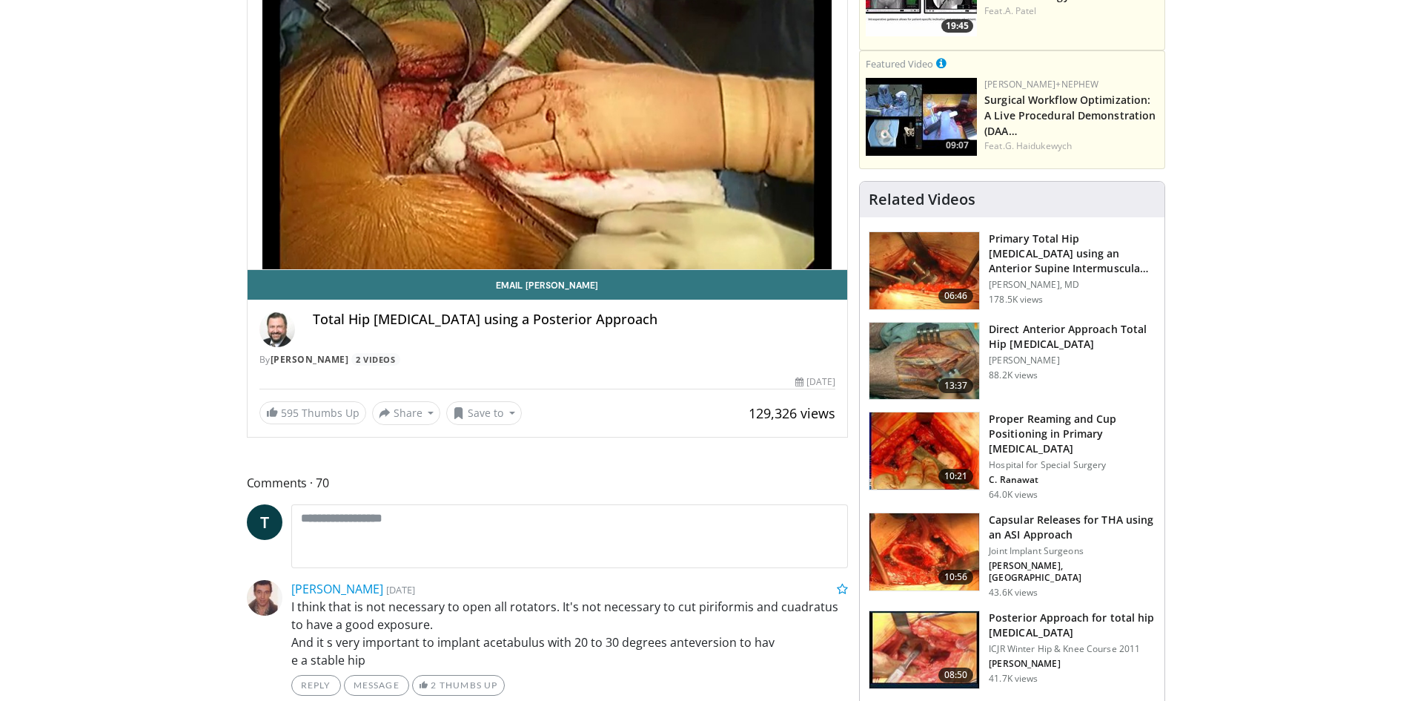
scroll to position [74, 0]
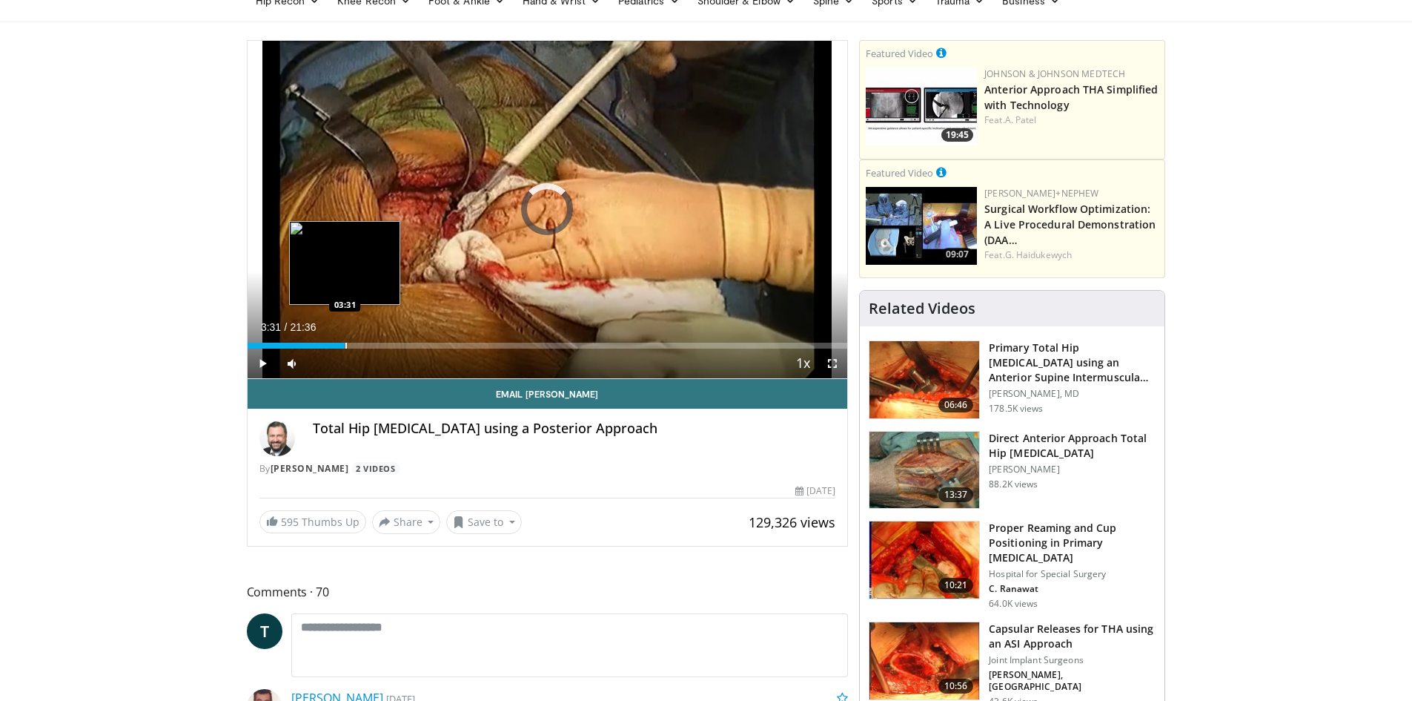
click at [345, 341] on div "Loaded : 6.94% 00:57 03:31" at bounding box center [548, 341] width 601 height 14
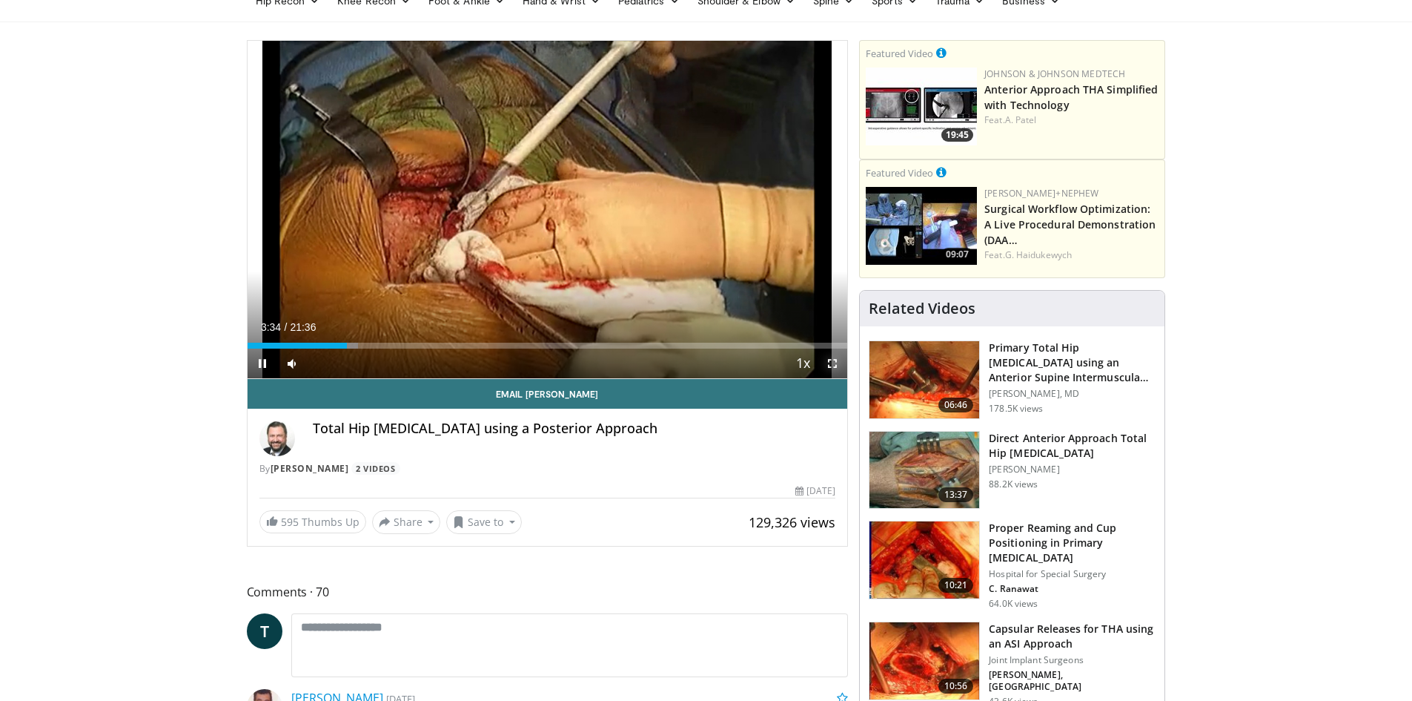
click at [834, 361] on span "Video Player" at bounding box center [833, 363] width 30 height 30
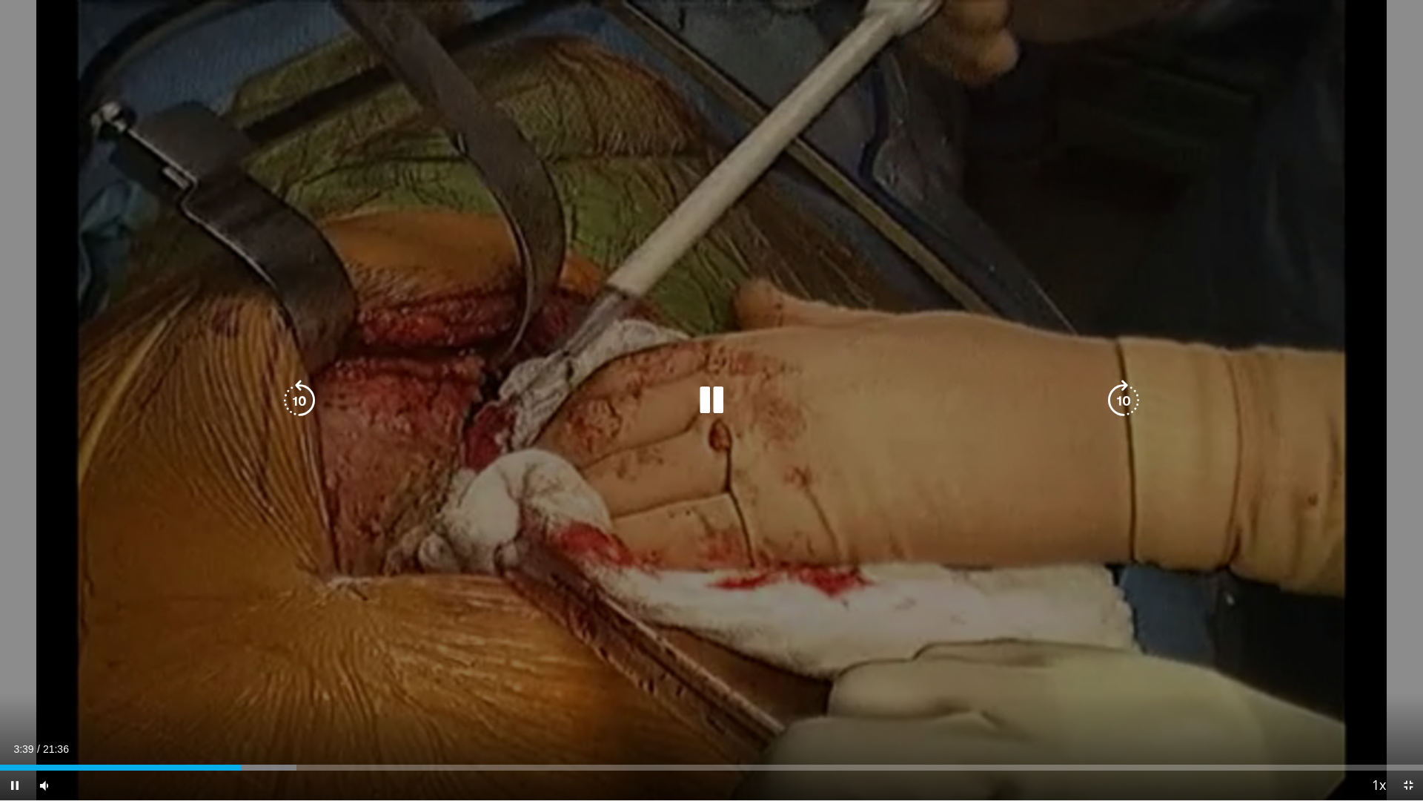
click at [275, 700] on div "Loaded : 20.83% 03:39 04:10" at bounding box center [711, 763] width 1423 height 14
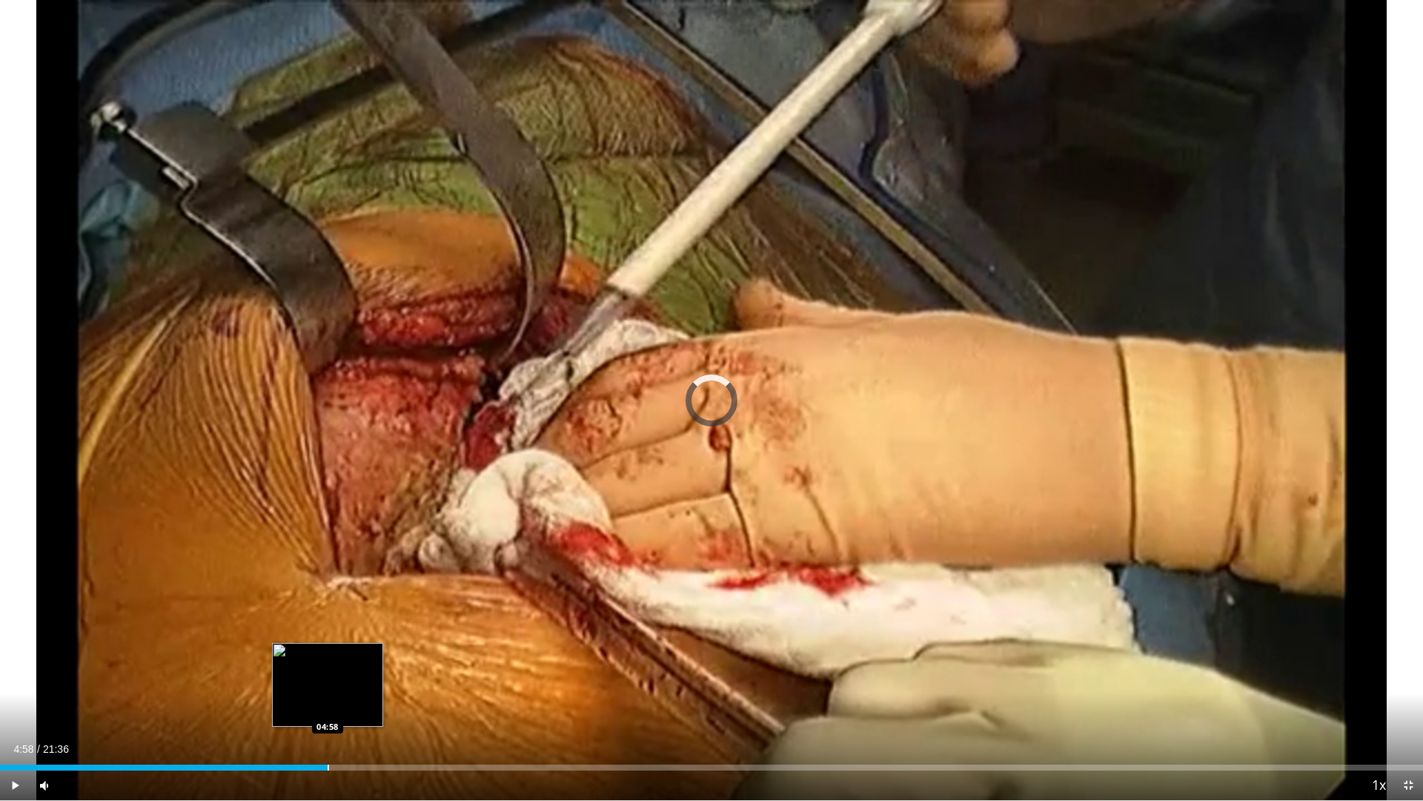
drag, startPoint x: 328, startPoint y: 768, endPoint x: 414, endPoint y: 768, distance: 86.0
click at [328, 700] on div "Progress Bar" at bounding box center [328, 767] width 1 height 6
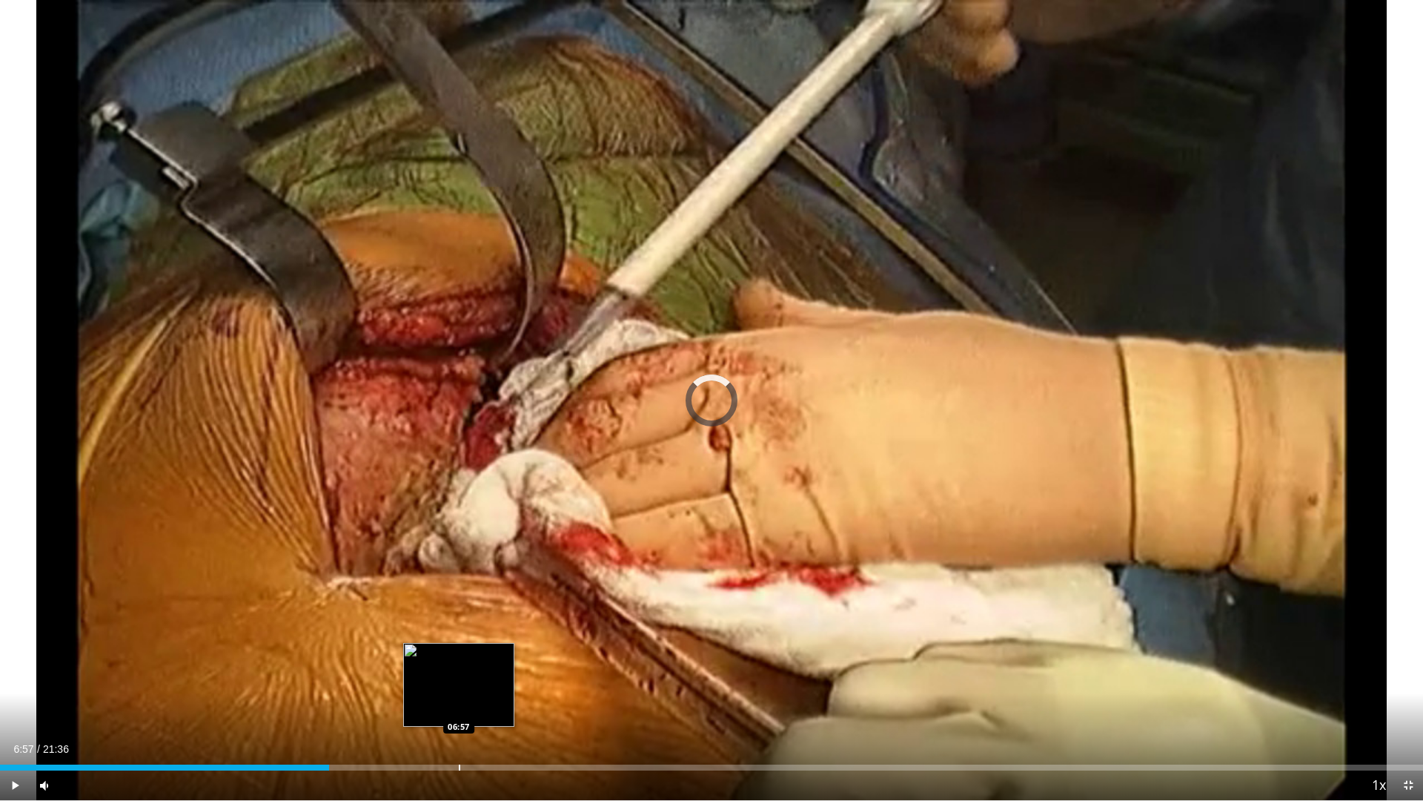
click at [459, 700] on div "Progress Bar" at bounding box center [459, 767] width 1 height 6
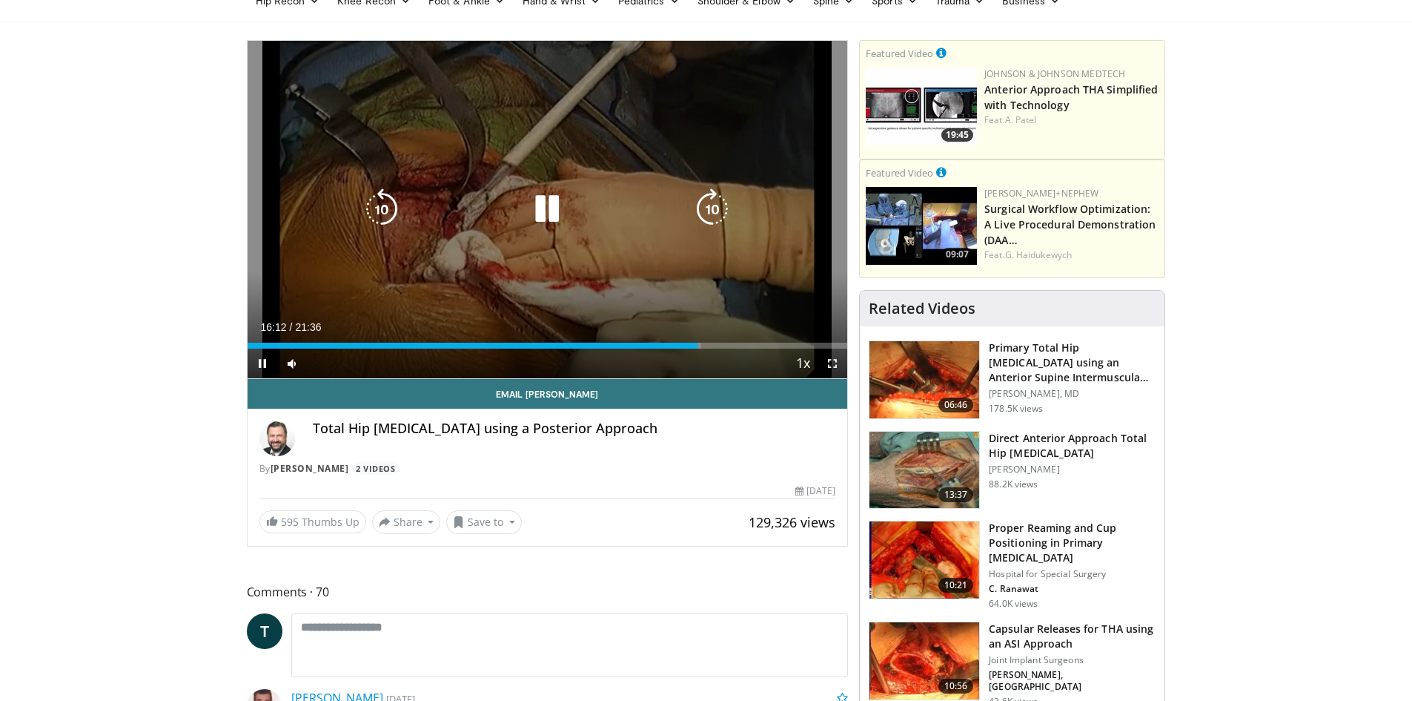
click at [554, 202] on icon "Video Player" at bounding box center [547, 209] width 42 height 42
